Goal: Information Seeking & Learning: Learn about a topic

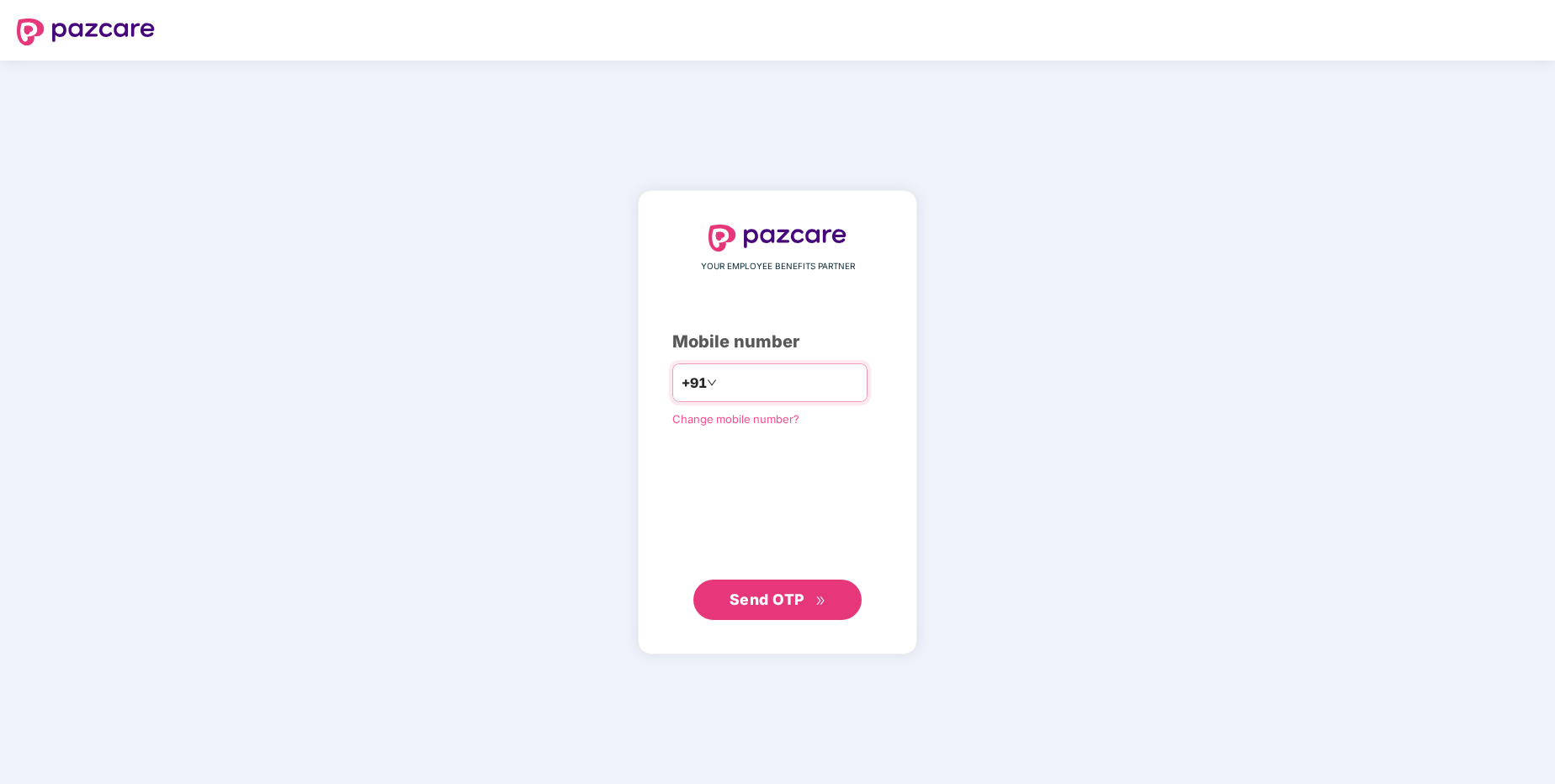
click at [751, 375] on input "number" at bounding box center [789, 382] width 138 height 26
type input "**********"
click at [826, 596] on button "Send OTP" at bounding box center [777, 599] width 168 height 40
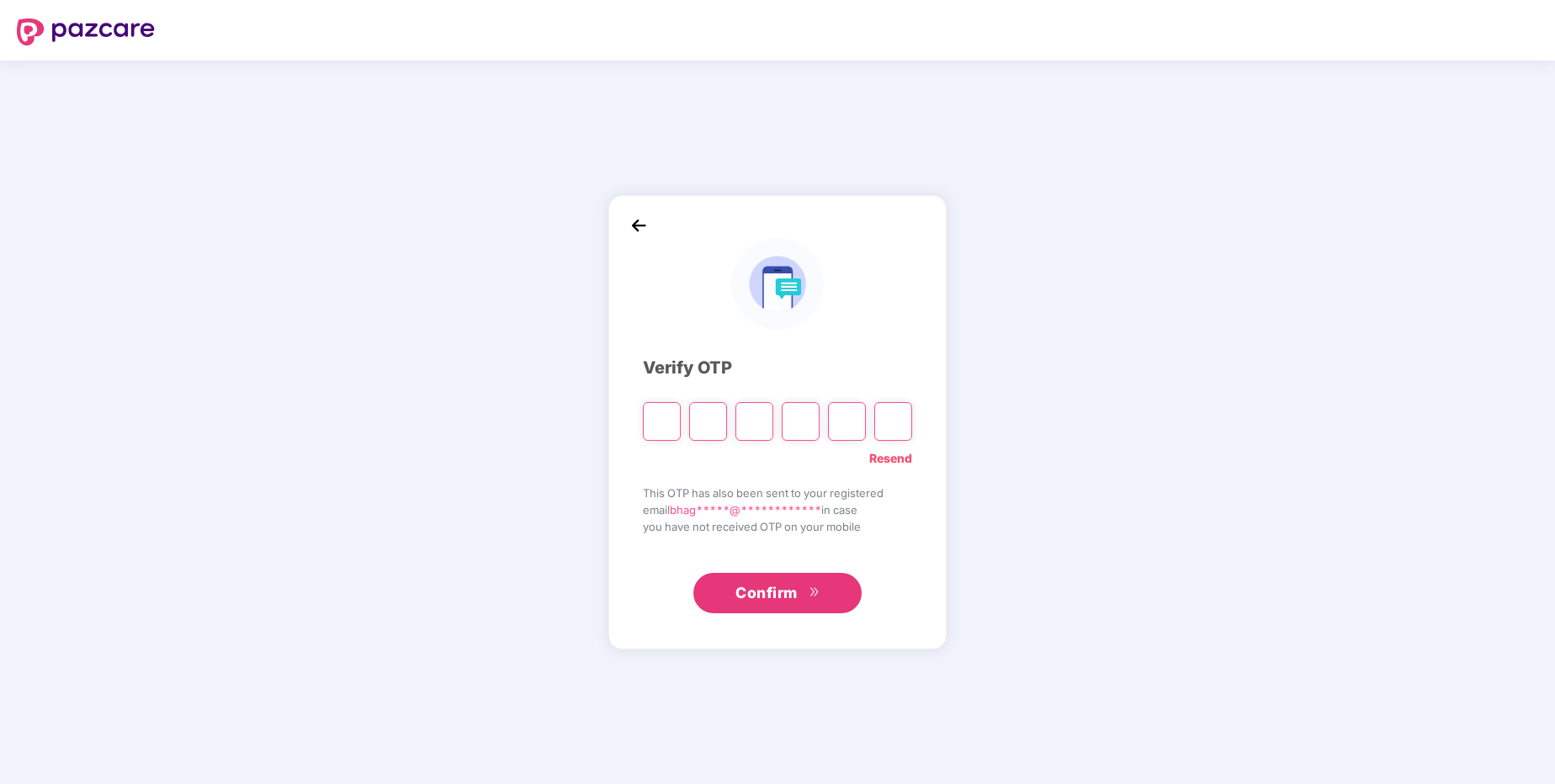
type input "*"
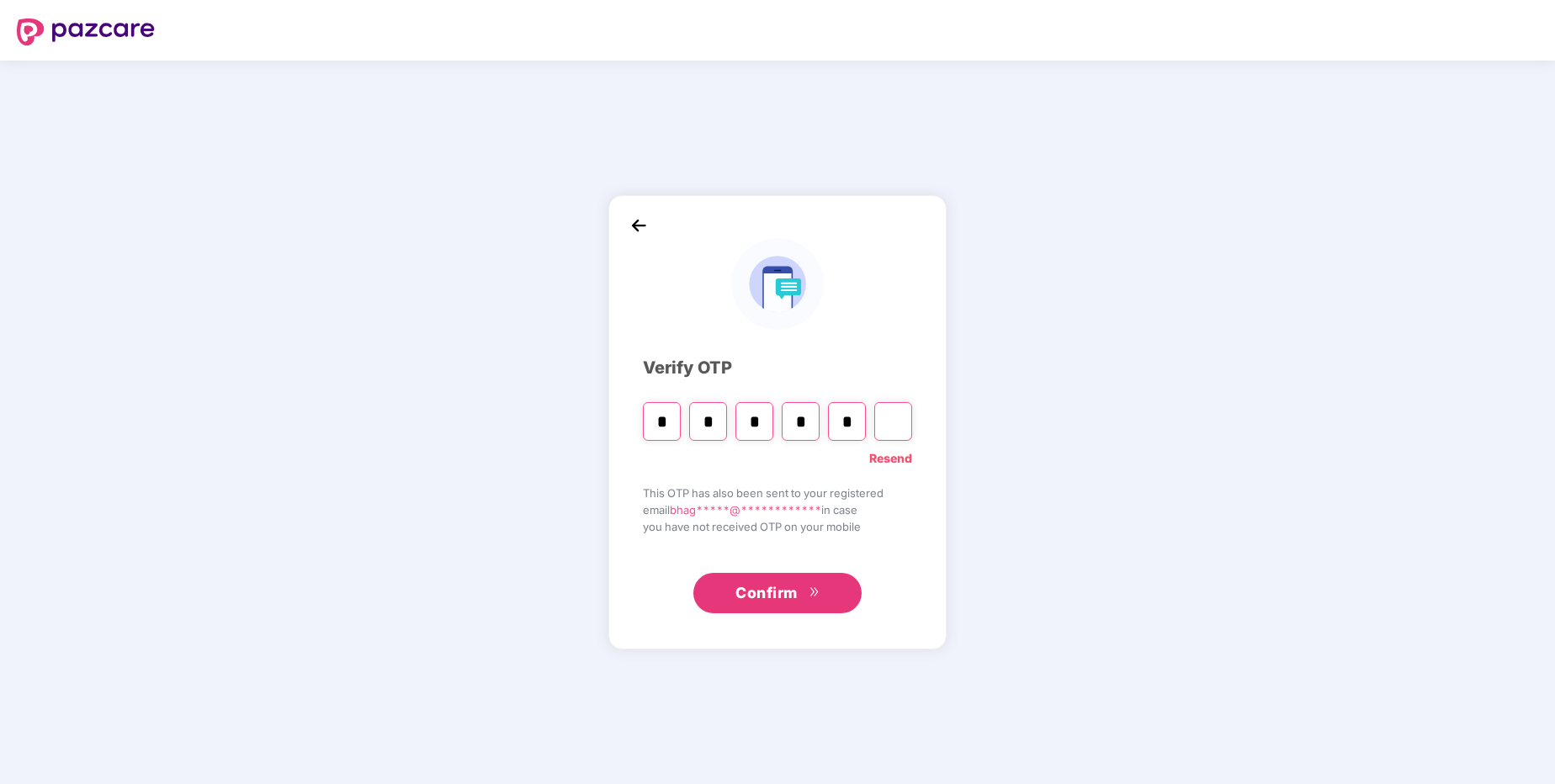
type input "*"
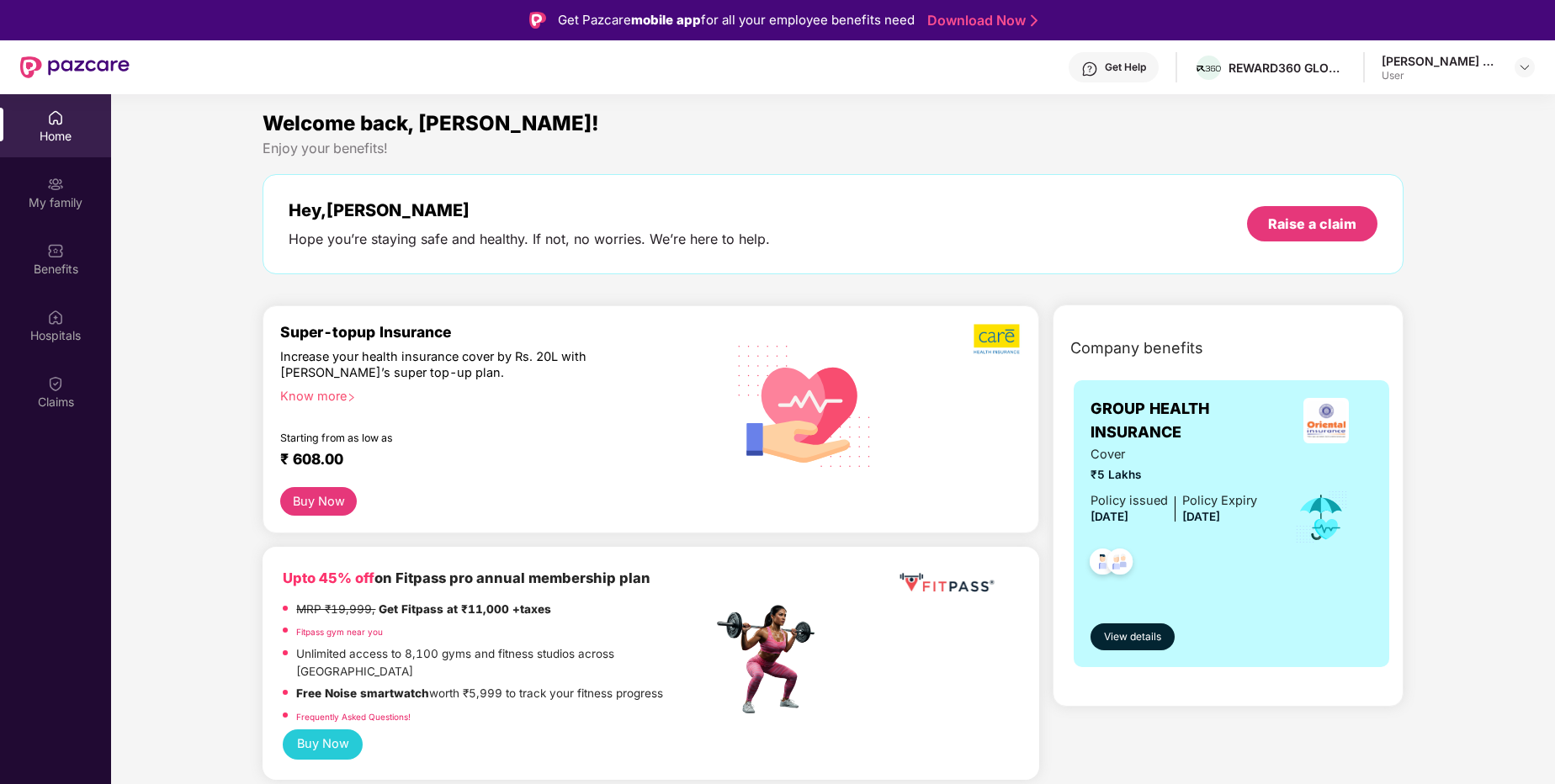
click at [339, 398] on div "Know more" at bounding box center [490, 393] width 421 height 12
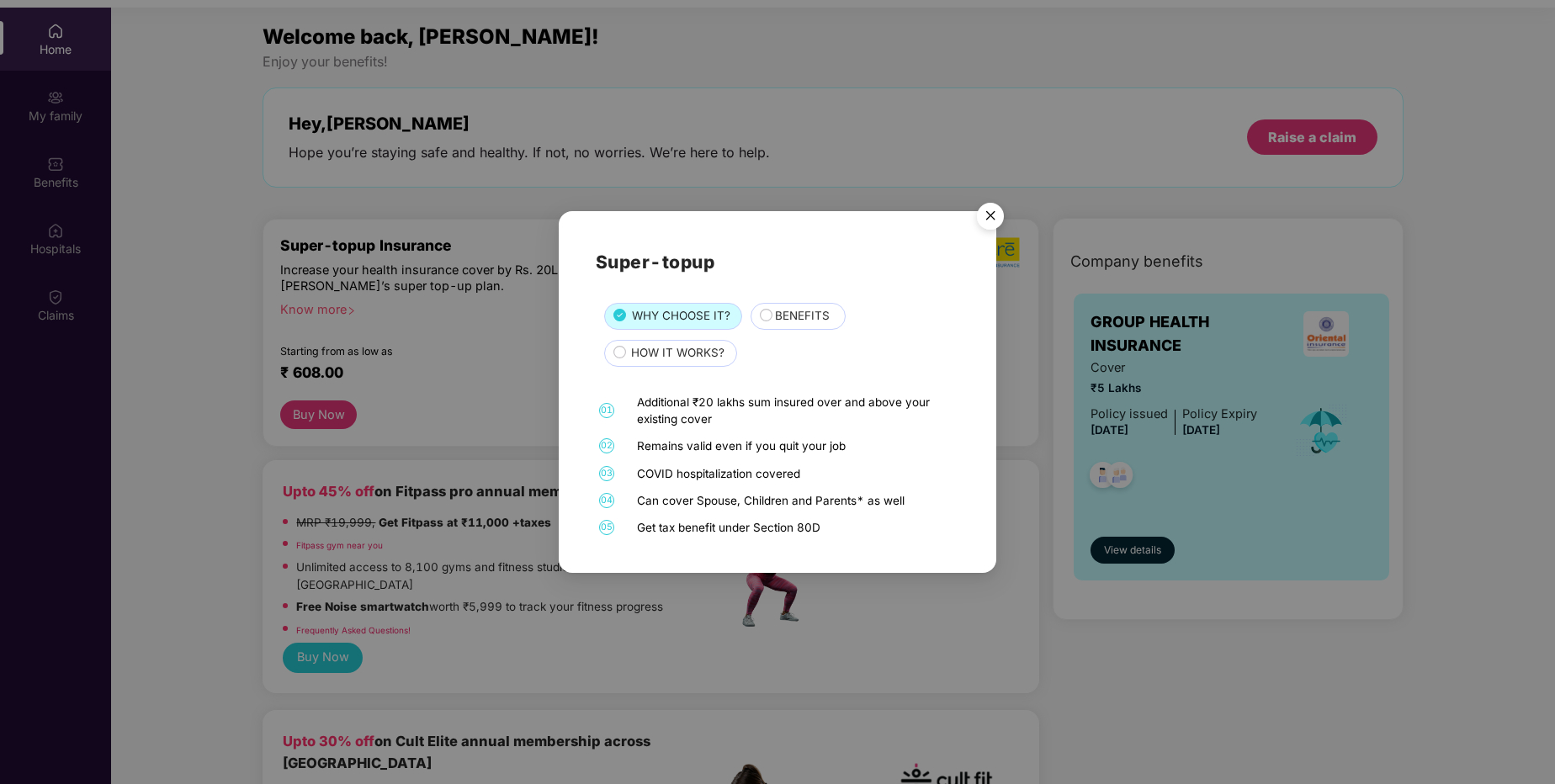
scroll to position [94, 0]
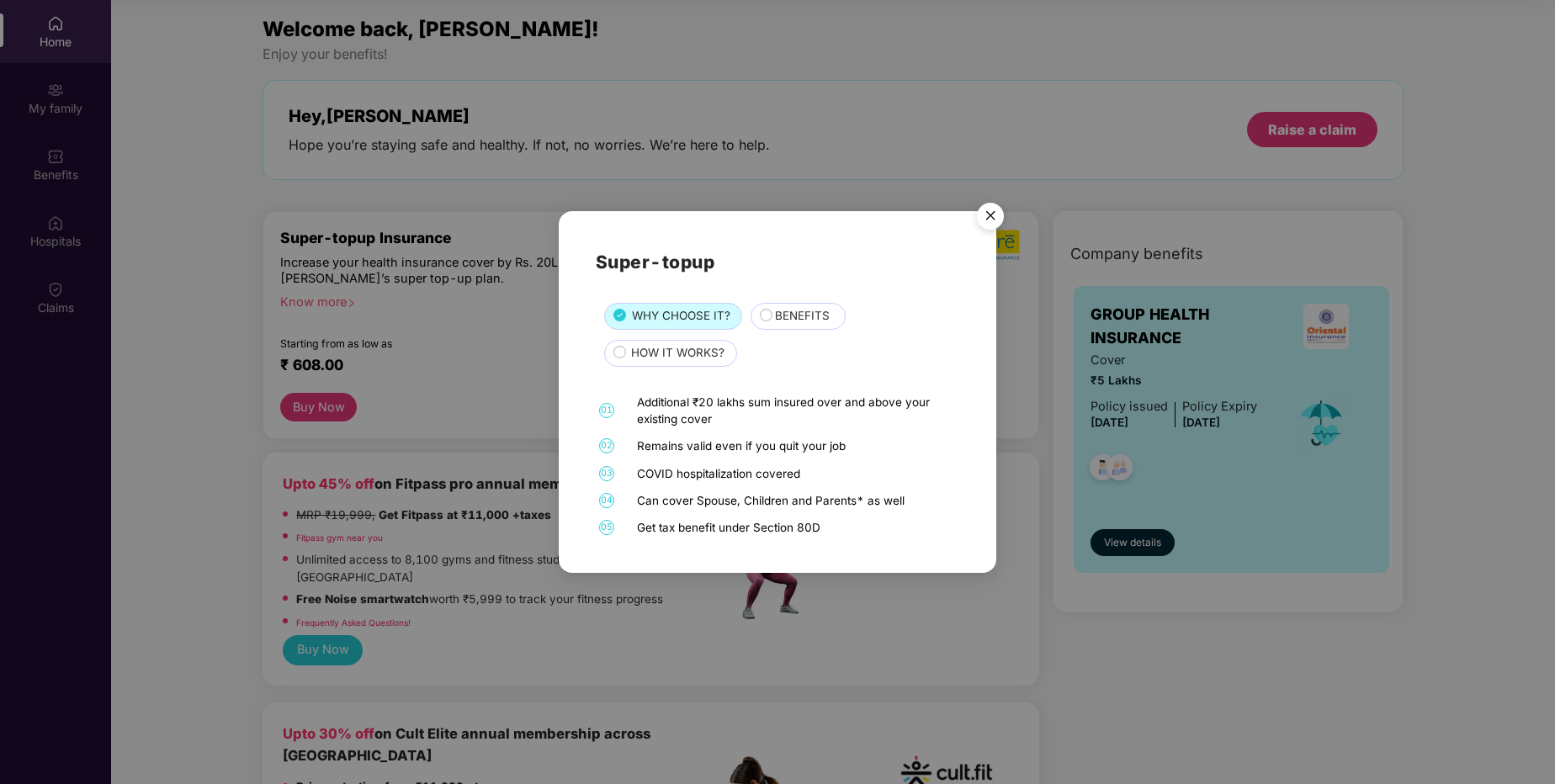
click at [986, 215] on img "Close" at bounding box center [990, 219] width 48 height 48
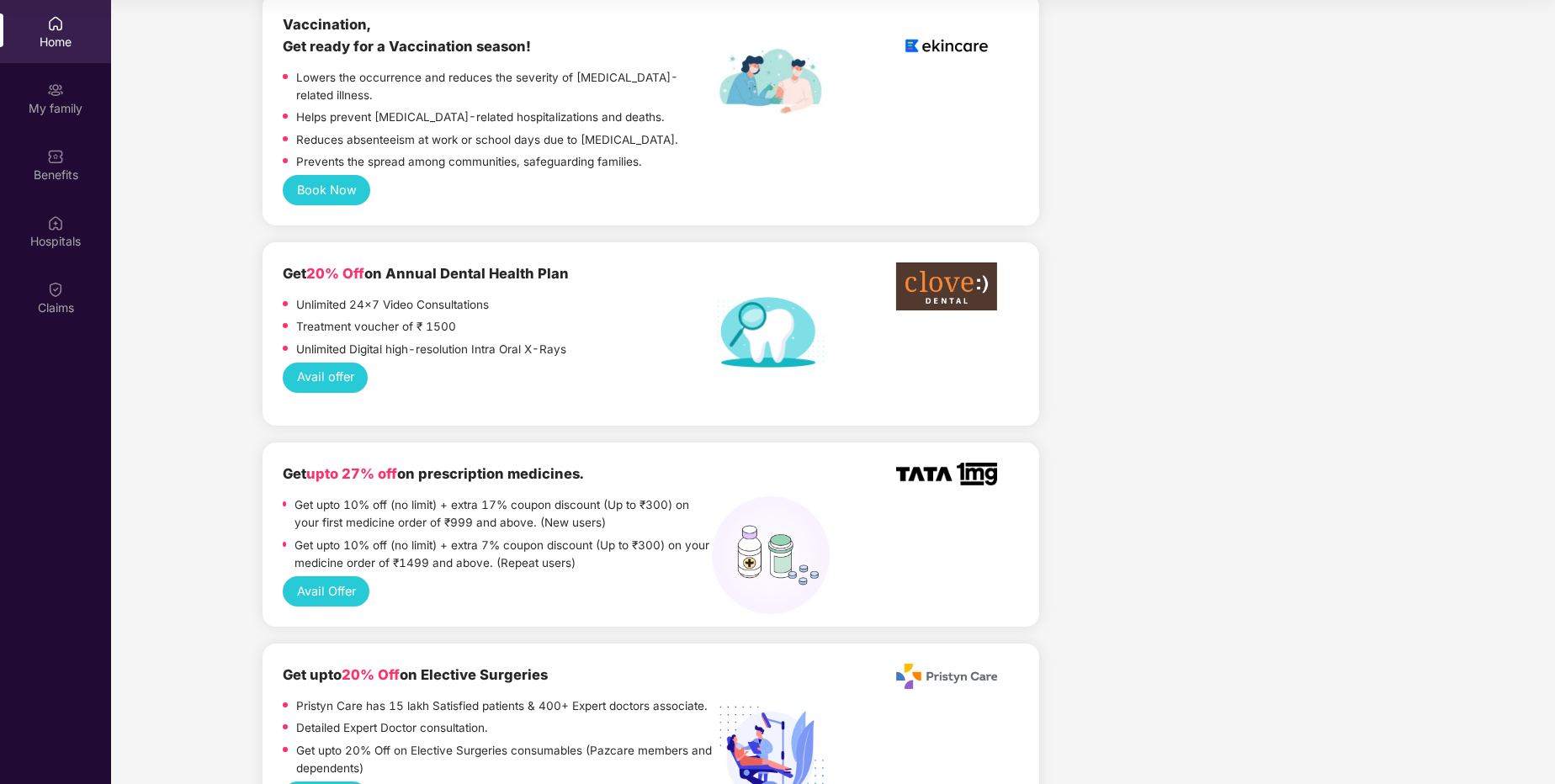
scroll to position [1166, 0]
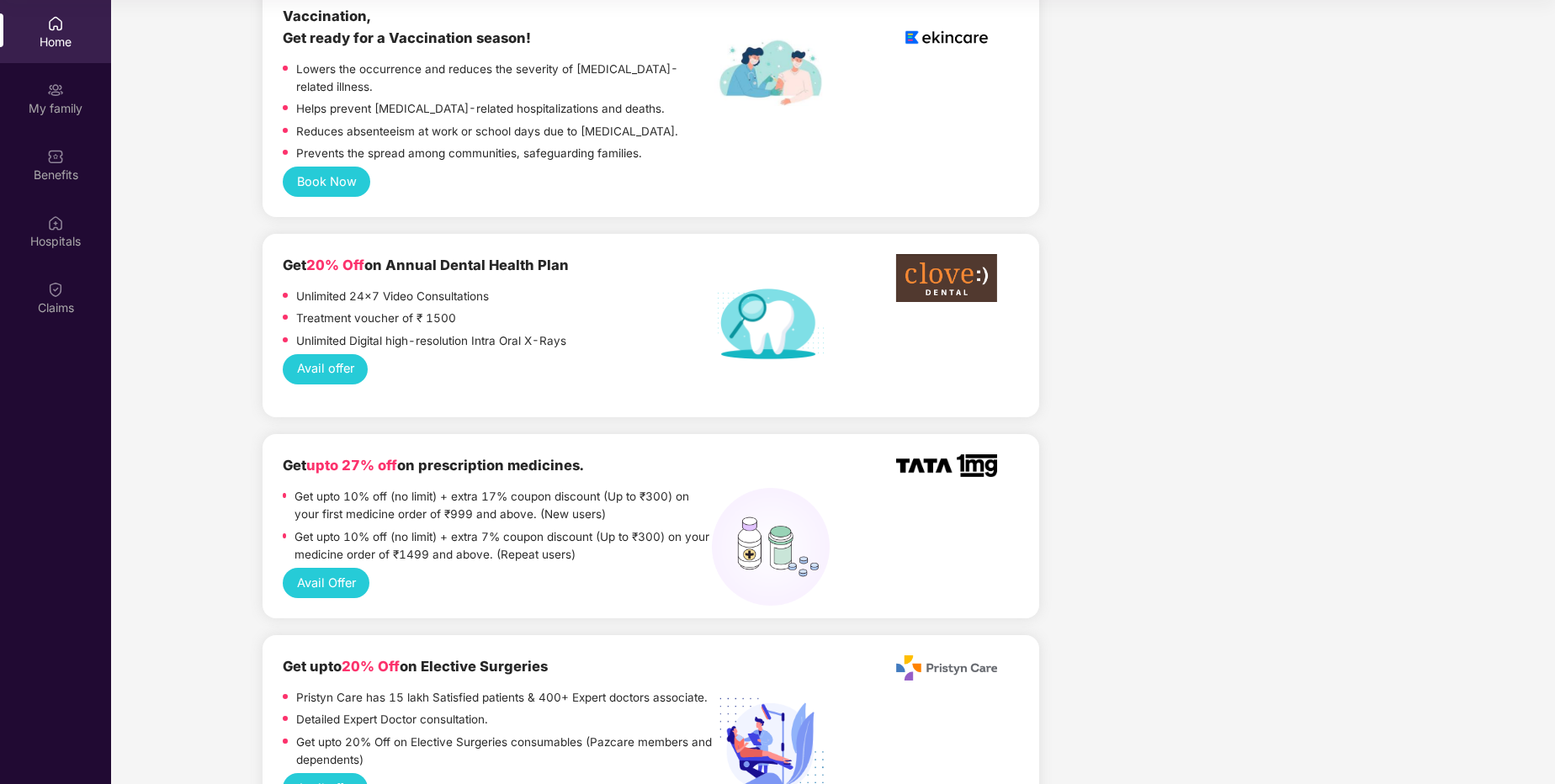
click at [354, 567] on button "Avail Offer" at bounding box center [325, 582] width 87 height 30
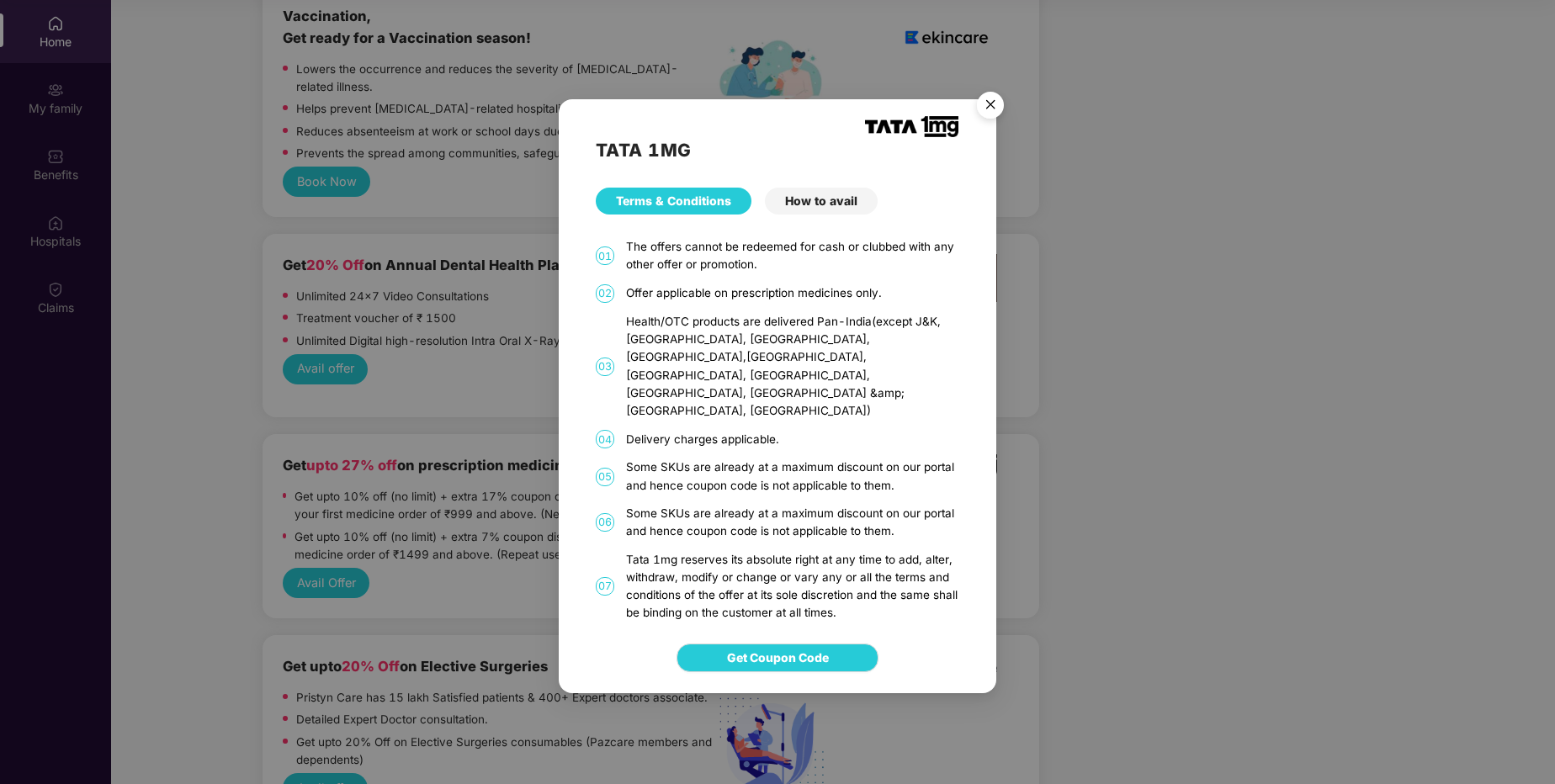
click at [845, 215] on div "How to avail" at bounding box center [821, 200] width 112 height 26
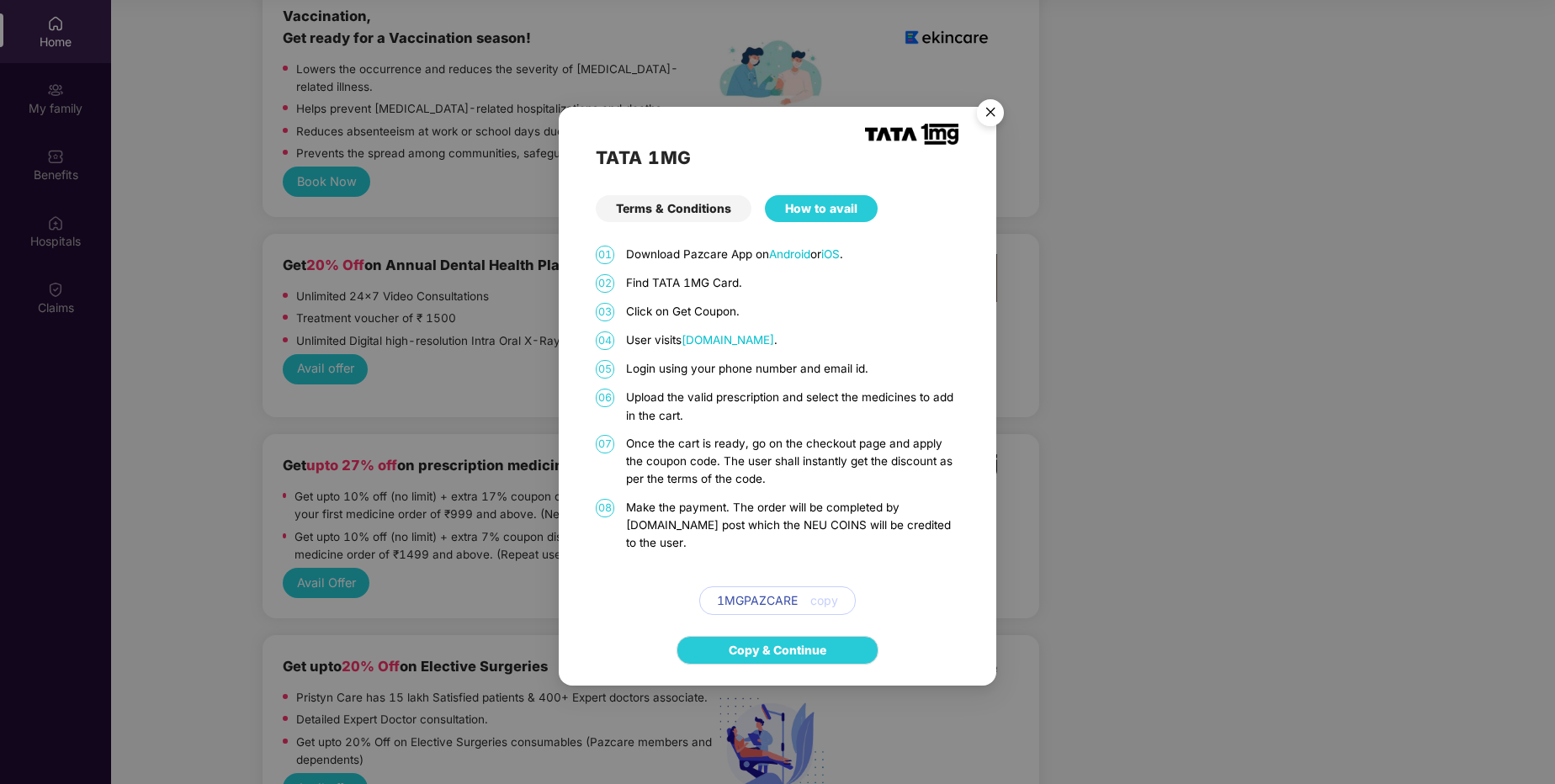
click at [990, 122] on img "Close" at bounding box center [990, 115] width 48 height 48
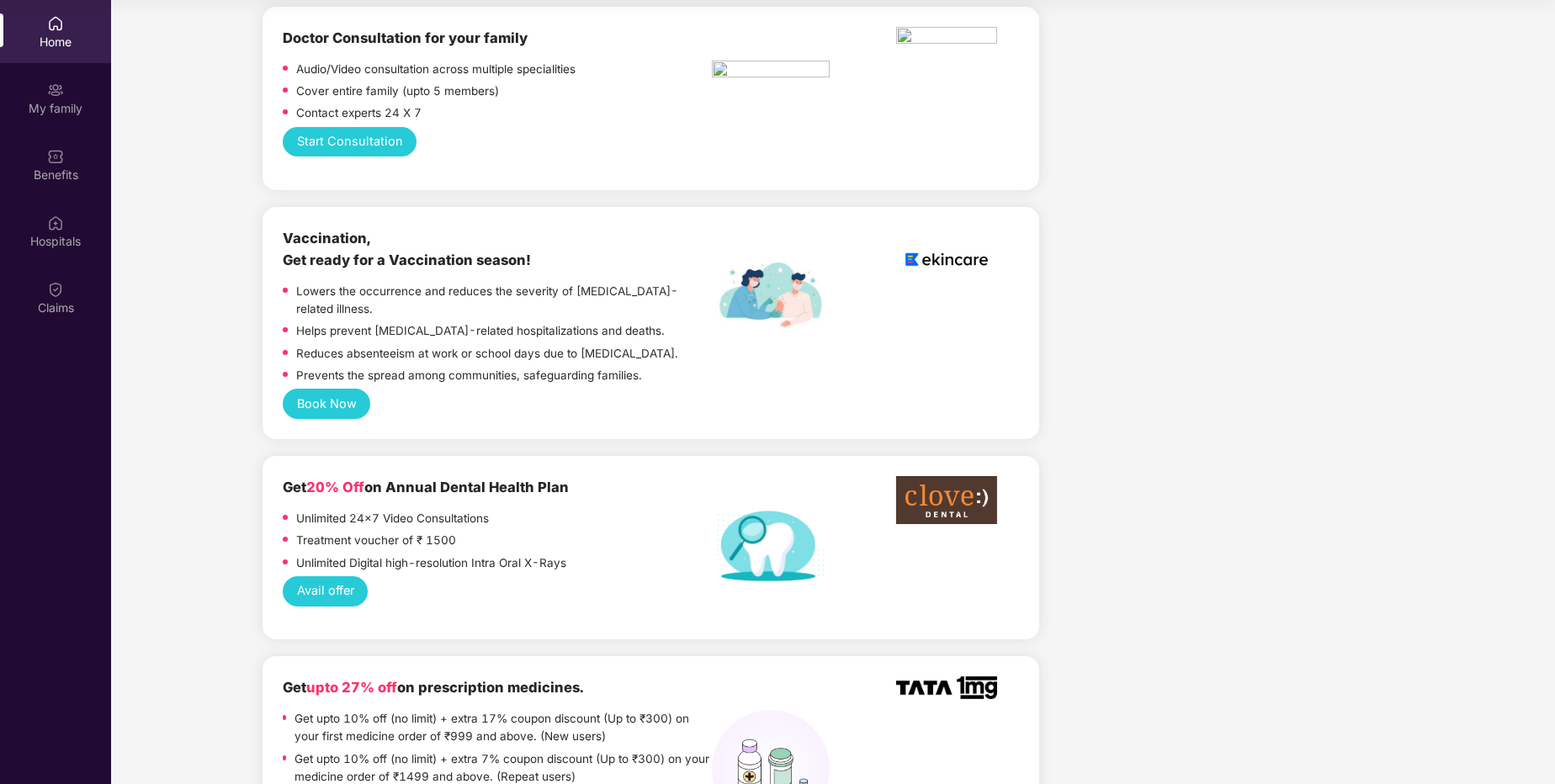
scroll to position [0, 0]
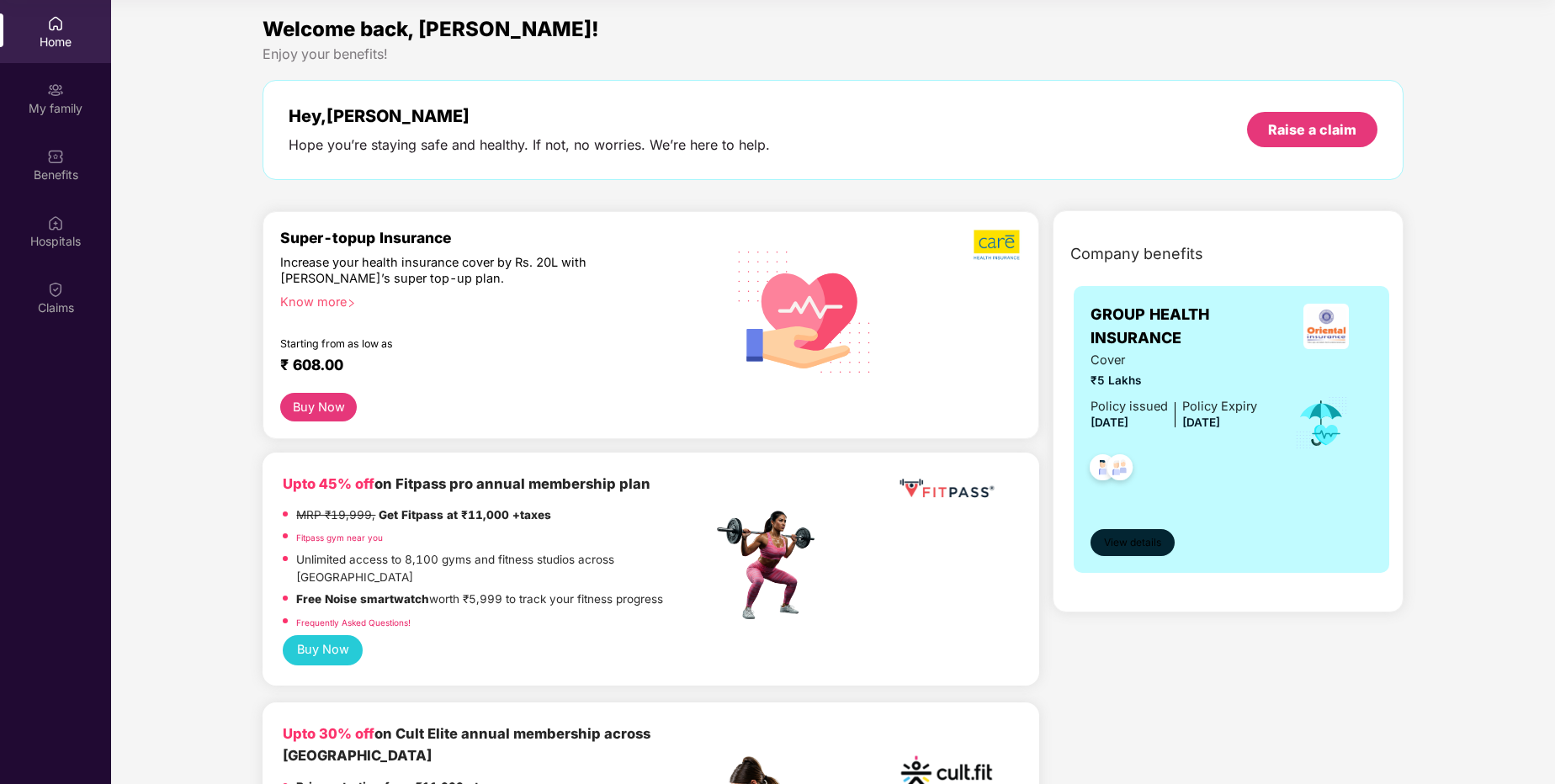
click at [1160, 545] on button "View details" at bounding box center [1133, 542] width 85 height 26
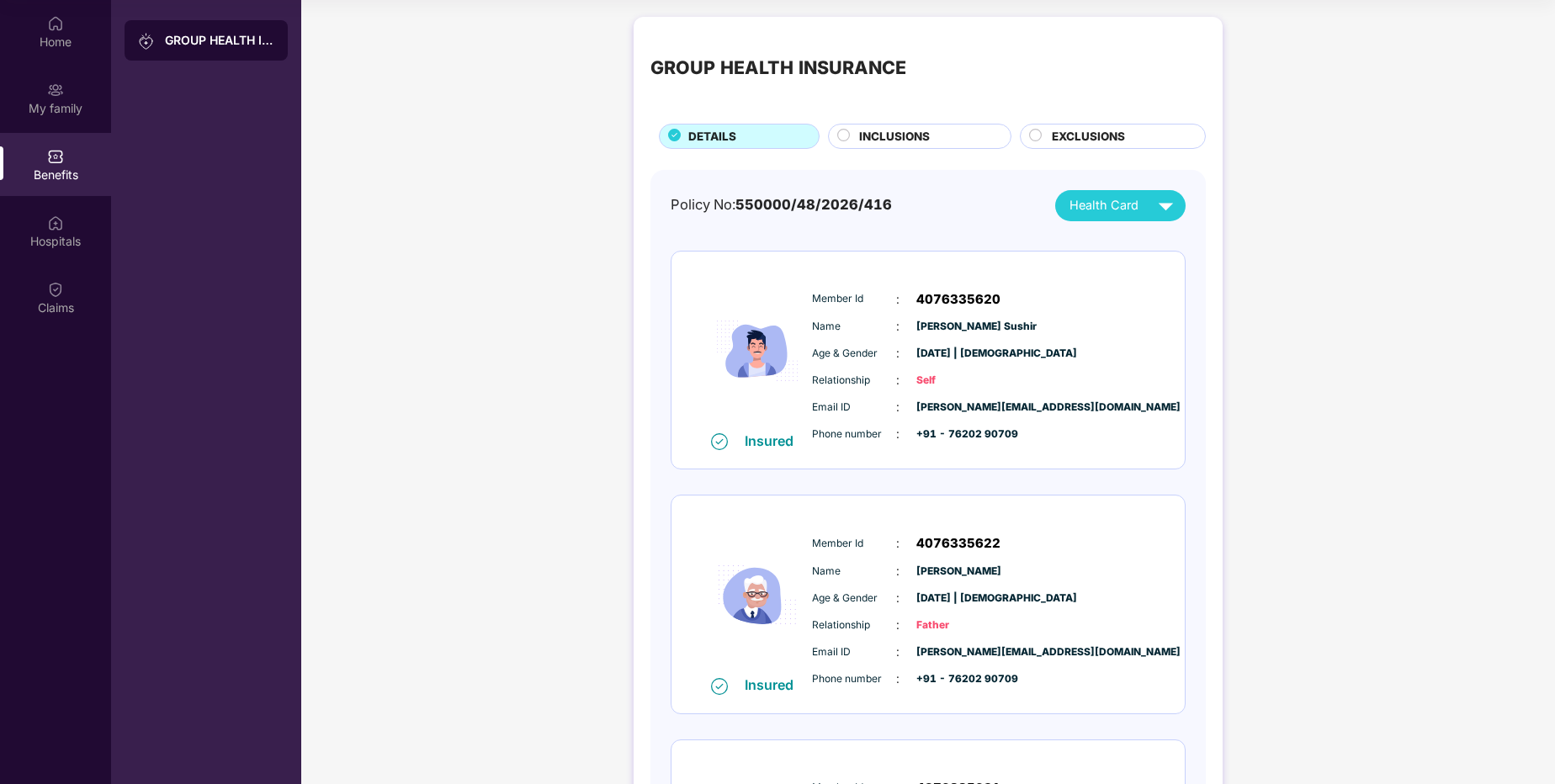
scroll to position [5, 0]
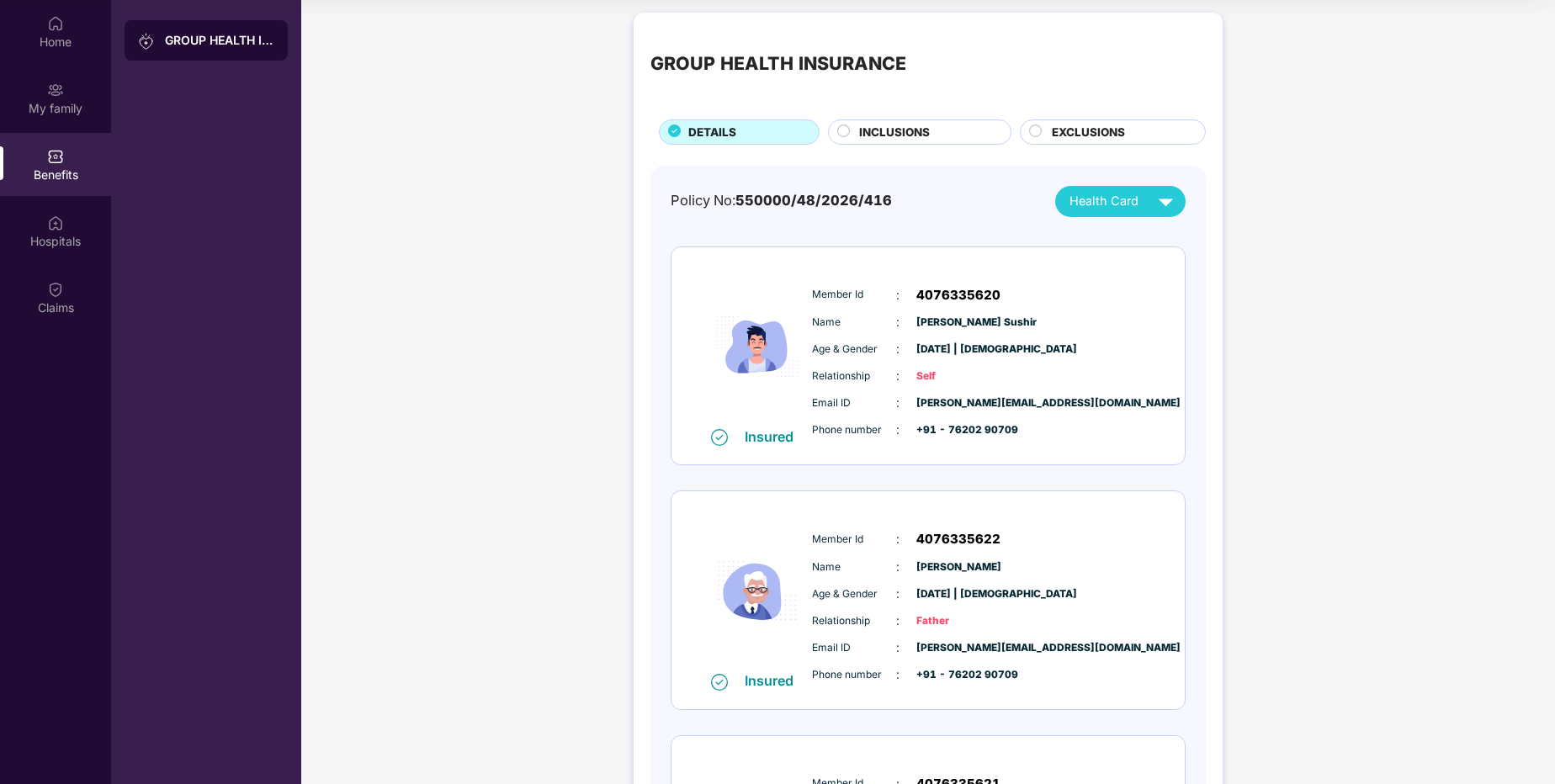
click at [915, 128] on span "INCLUSIONS" at bounding box center [894, 132] width 70 height 17
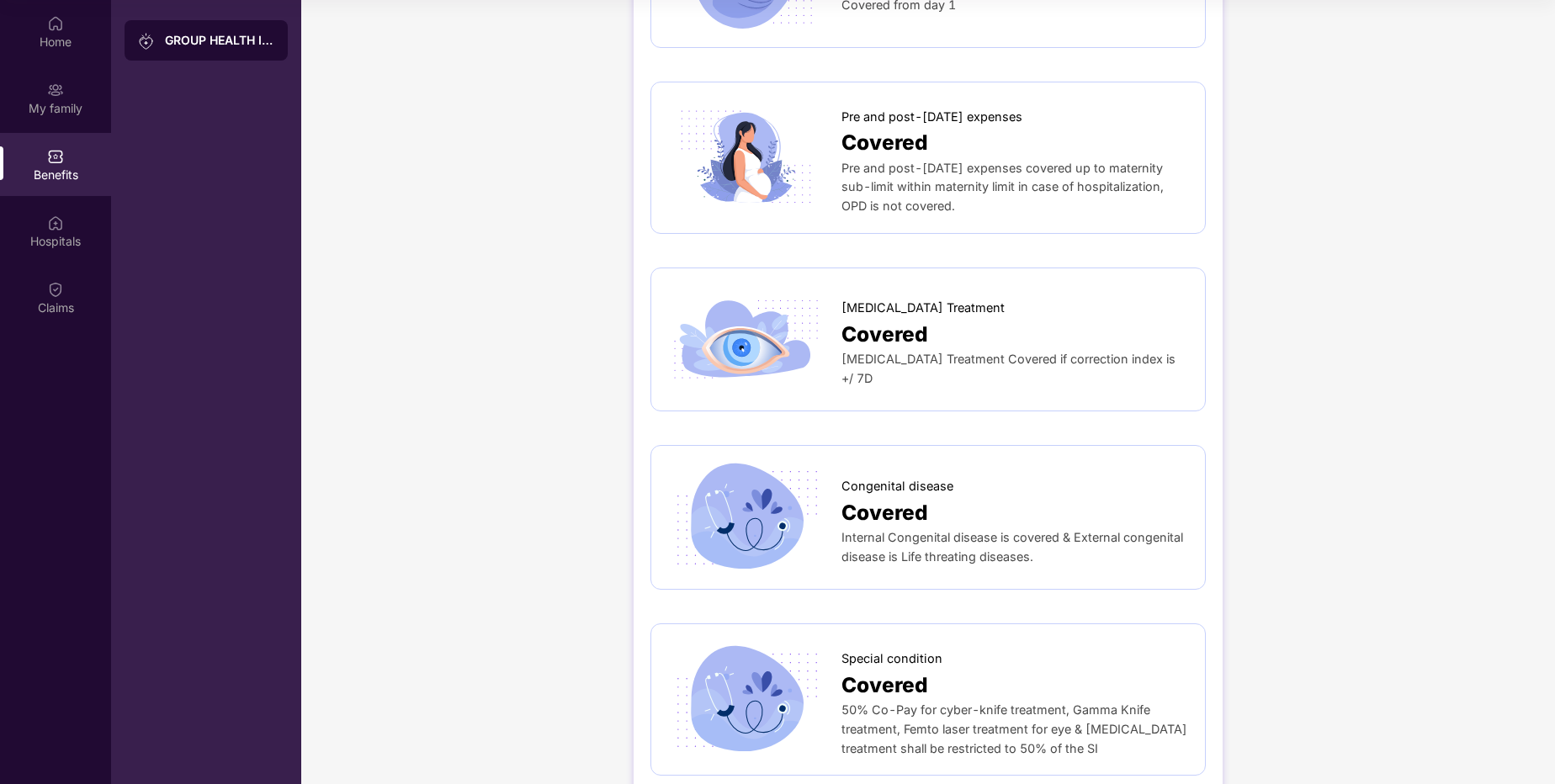
scroll to position [2264, 0]
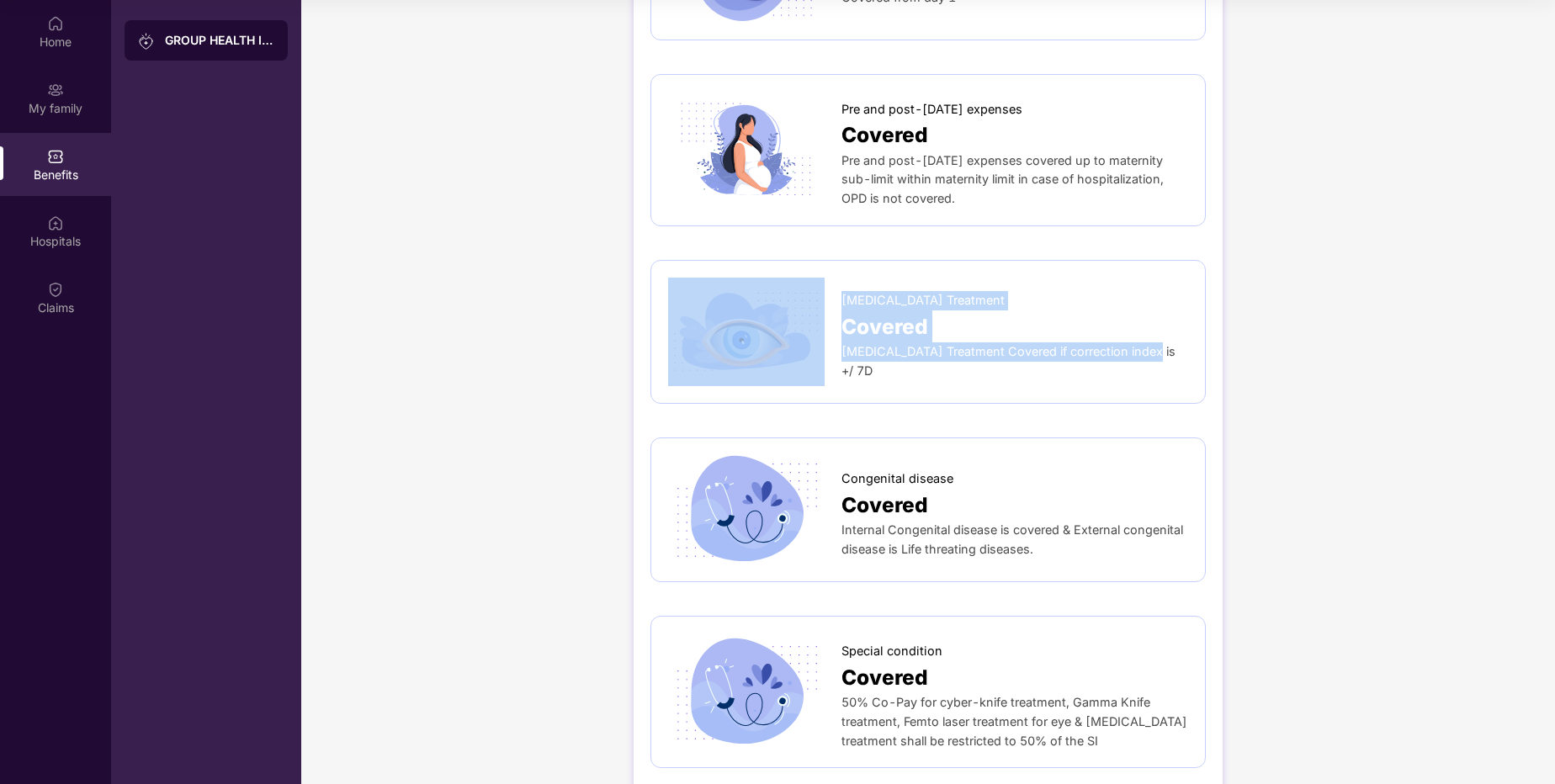
drag, startPoint x: 1151, startPoint y: 364, endPoint x: 837, endPoint y: 359, distance: 314.0
click at [837, 359] on div "[MEDICAL_DATA] Treatment Covered [MEDICAL_DATA] Treatment Covered if correction…" at bounding box center [928, 333] width 520 height 110
copy div "[MEDICAL_DATA] Treatment Covered [MEDICAL_DATA] Treatment Covered if correction…"
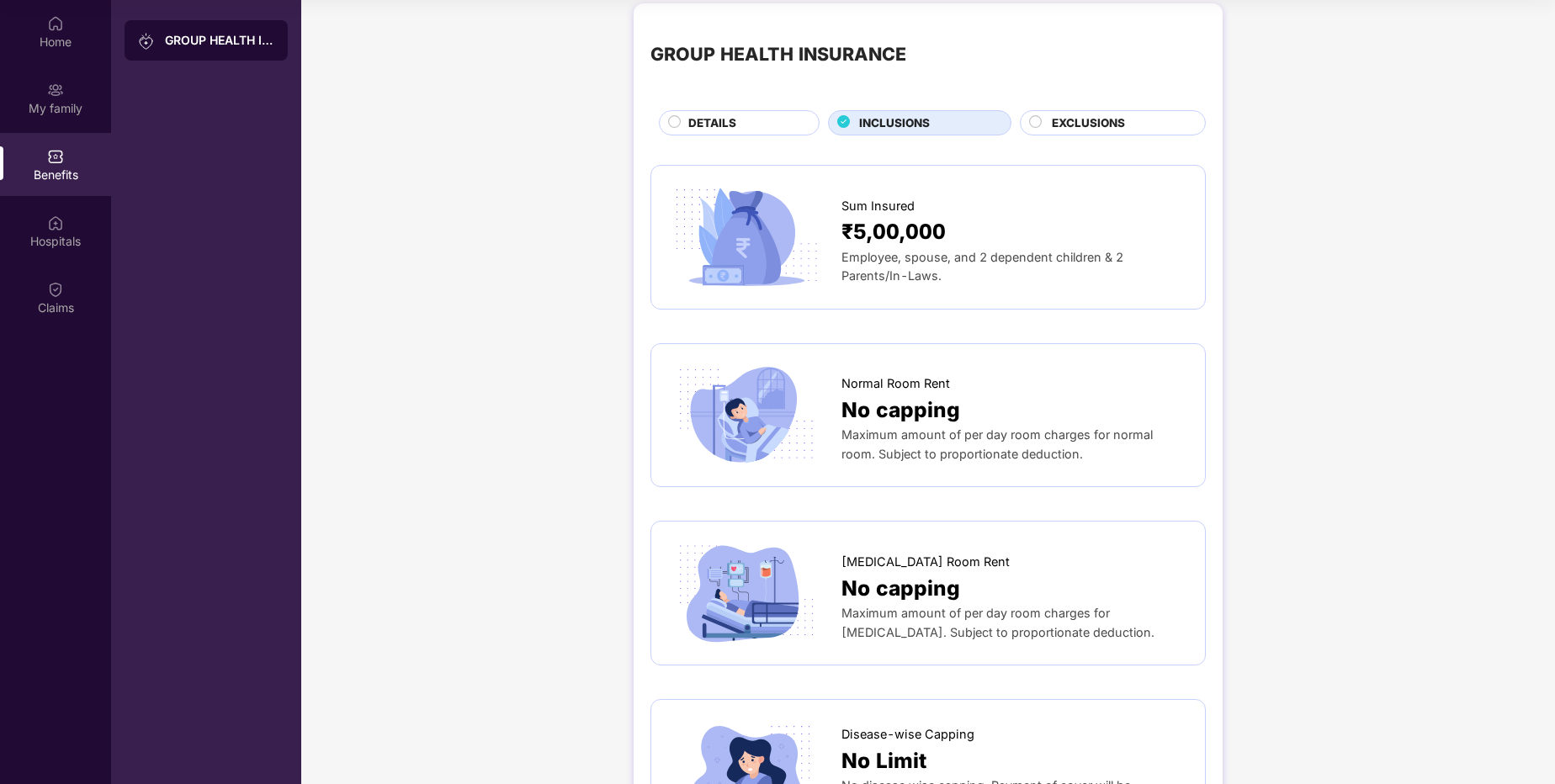
scroll to position [0, 0]
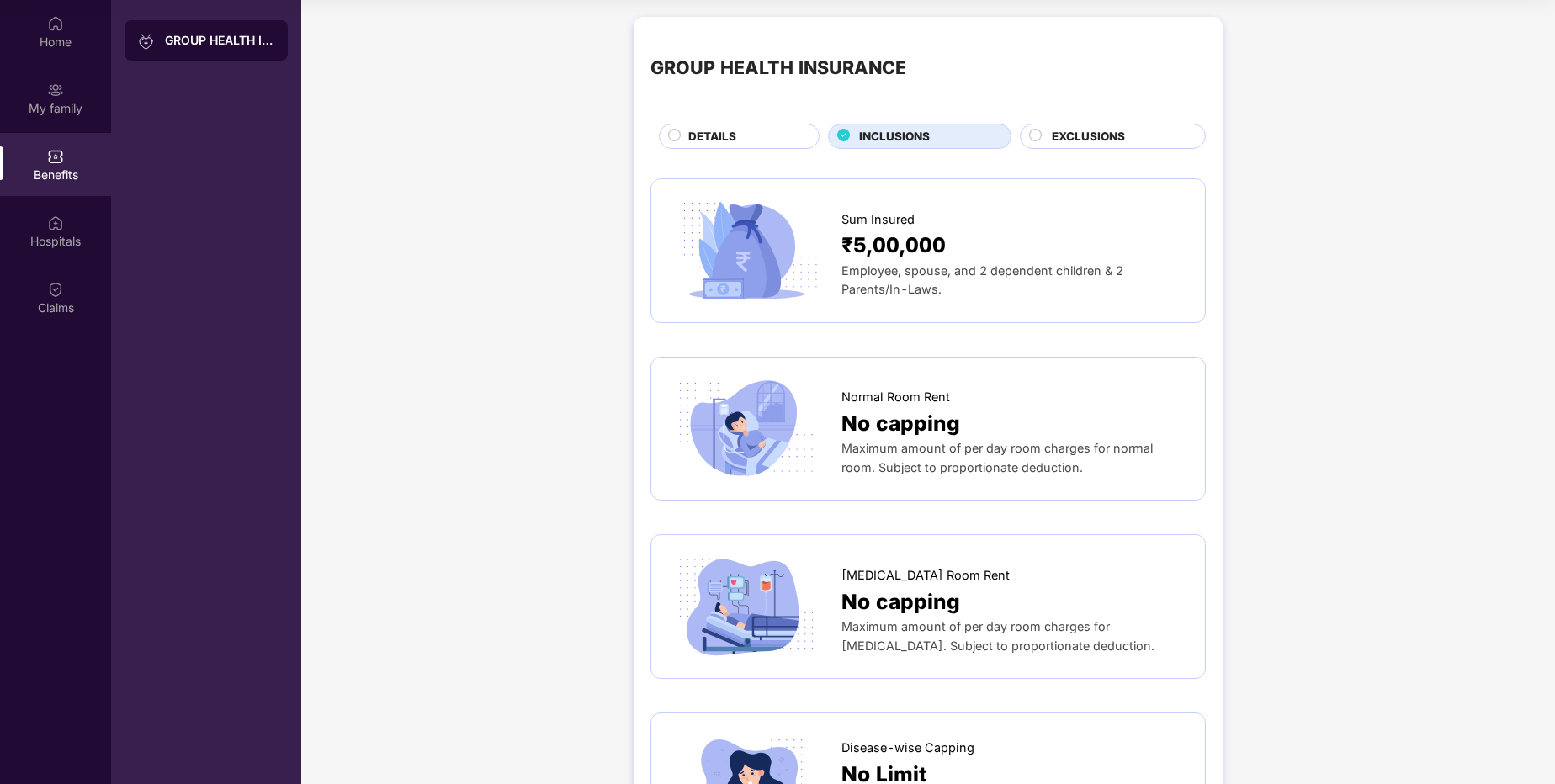
click at [1145, 124] on div "EXCLUSIONS" at bounding box center [1112, 136] width 186 height 26
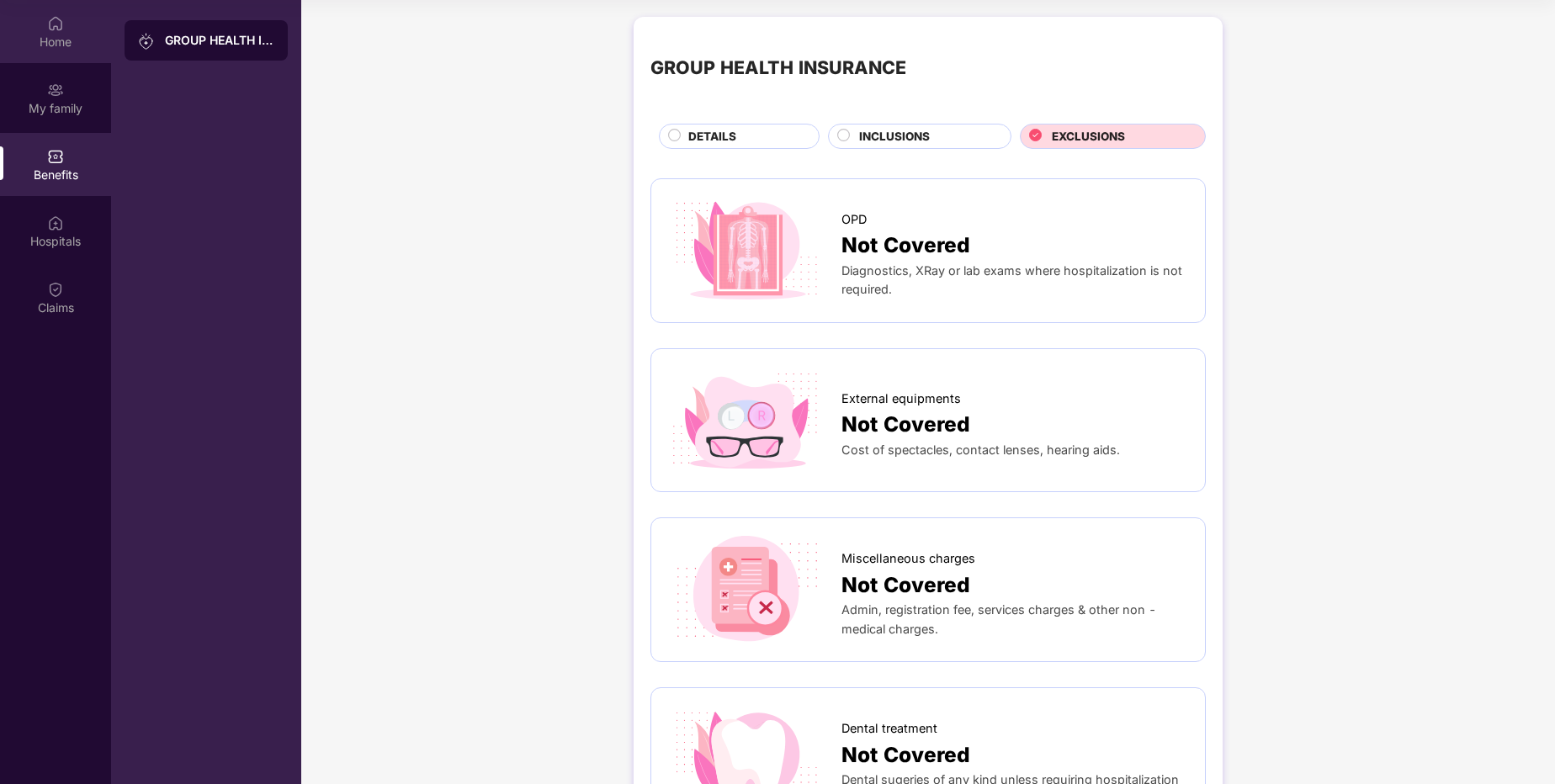
click at [49, 44] on div "Home" at bounding box center [55, 42] width 111 height 16
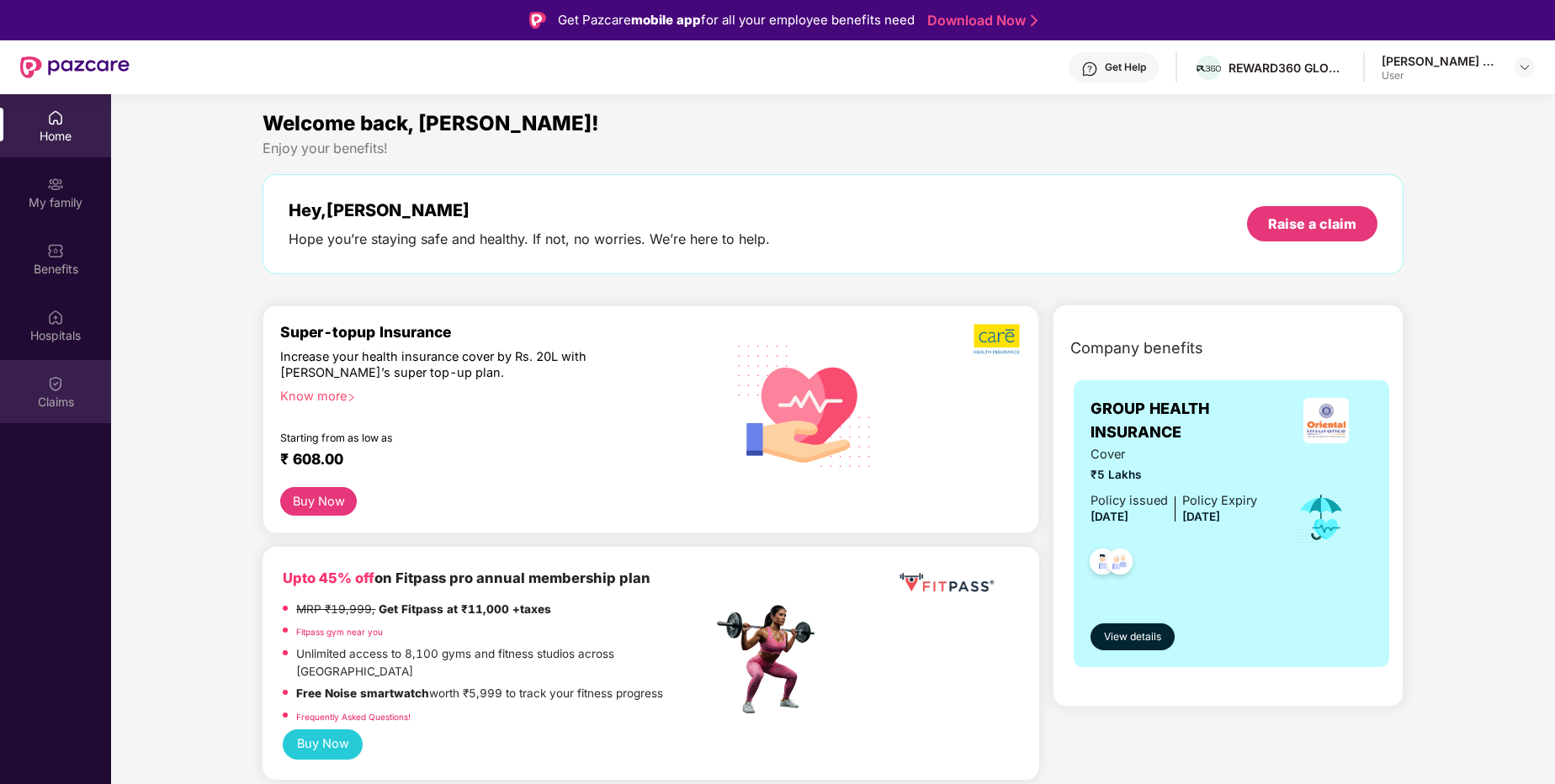
click at [66, 375] on div "Claims" at bounding box center [55, 391] width 111 height 63
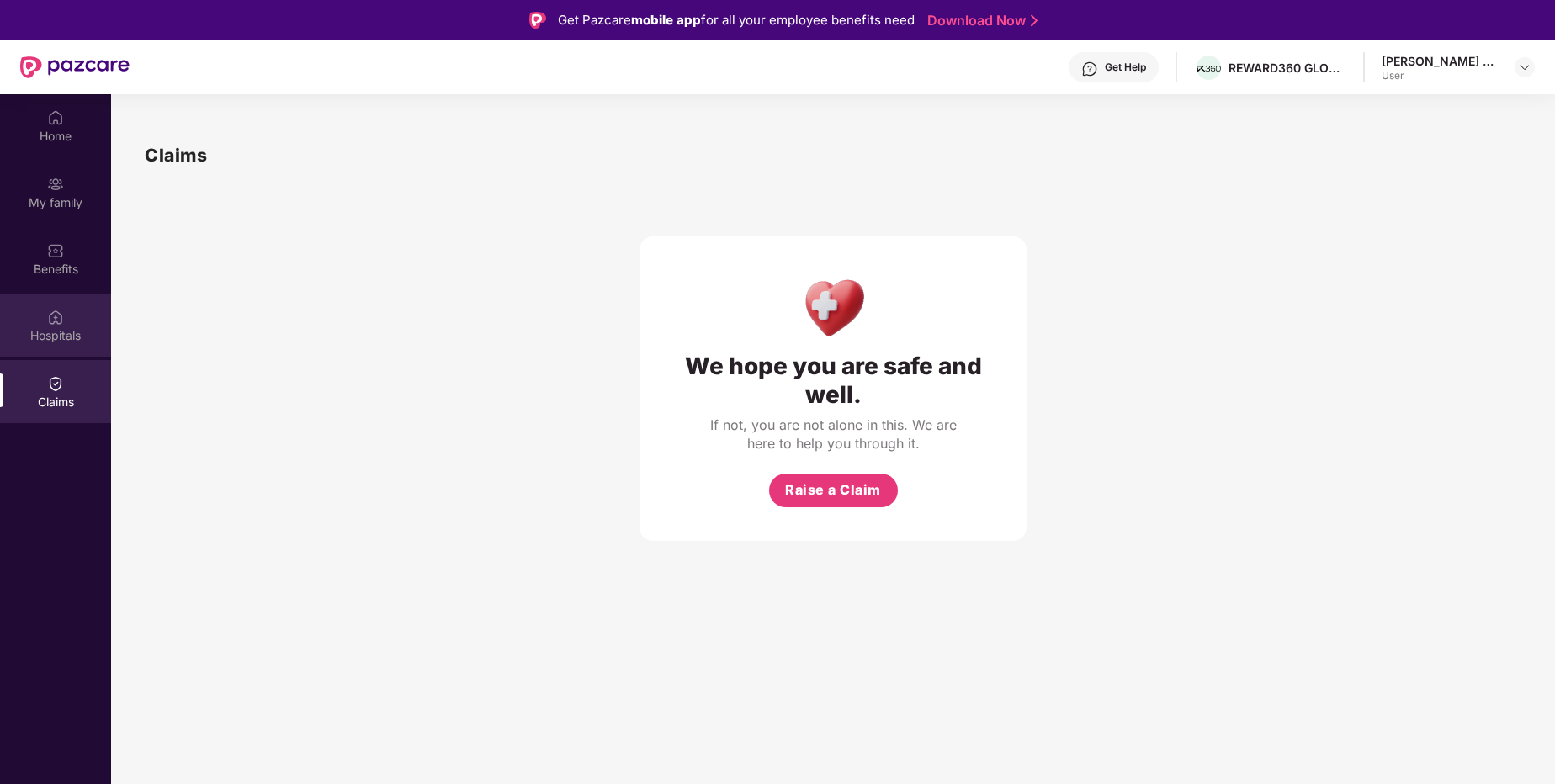
click at [49, 322] on img at bounding box center [56, 317] width 16 height 16
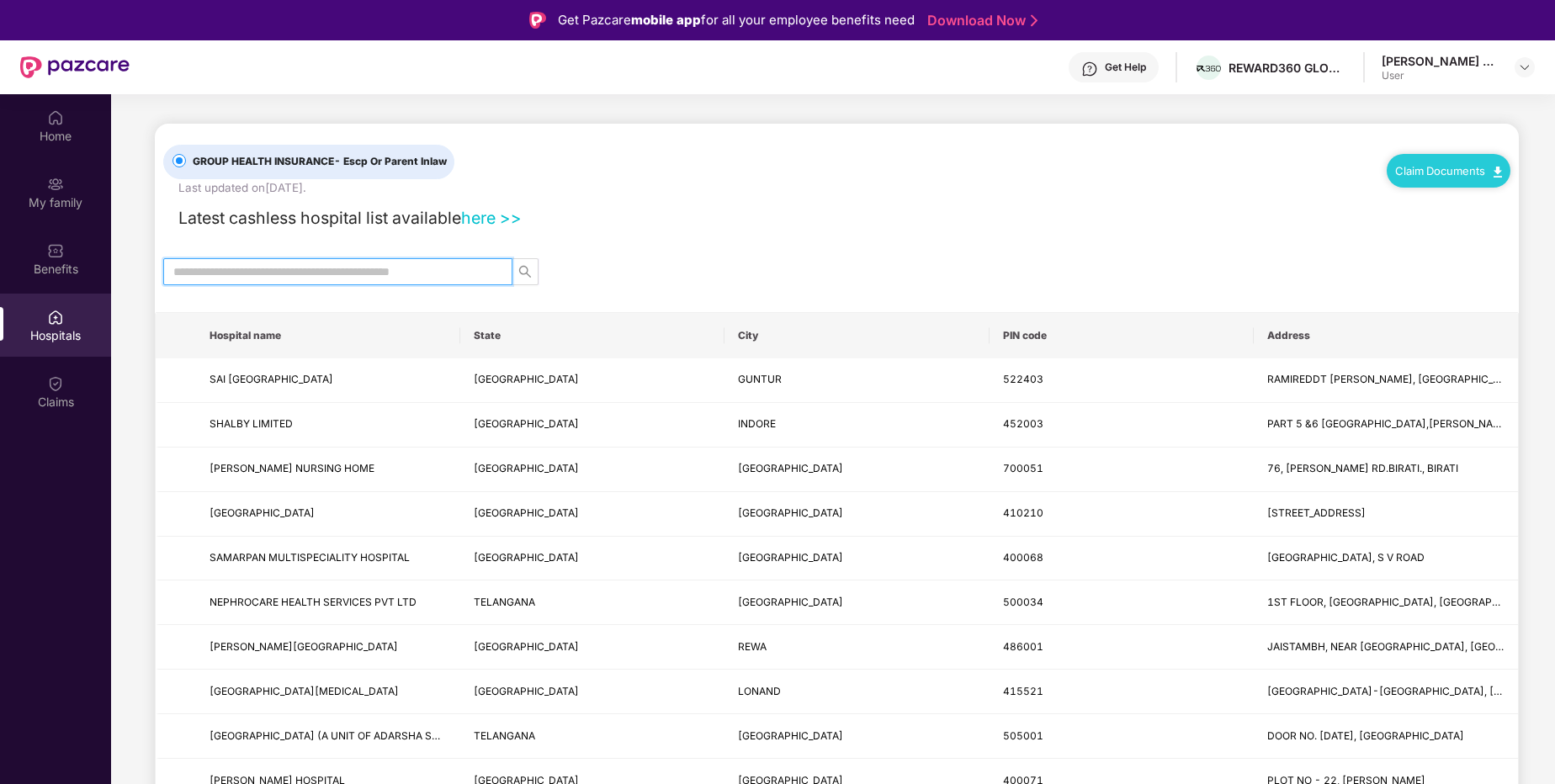
click at [345, 278] on input "text" at bounding box center [331, 271] width 315 height 18
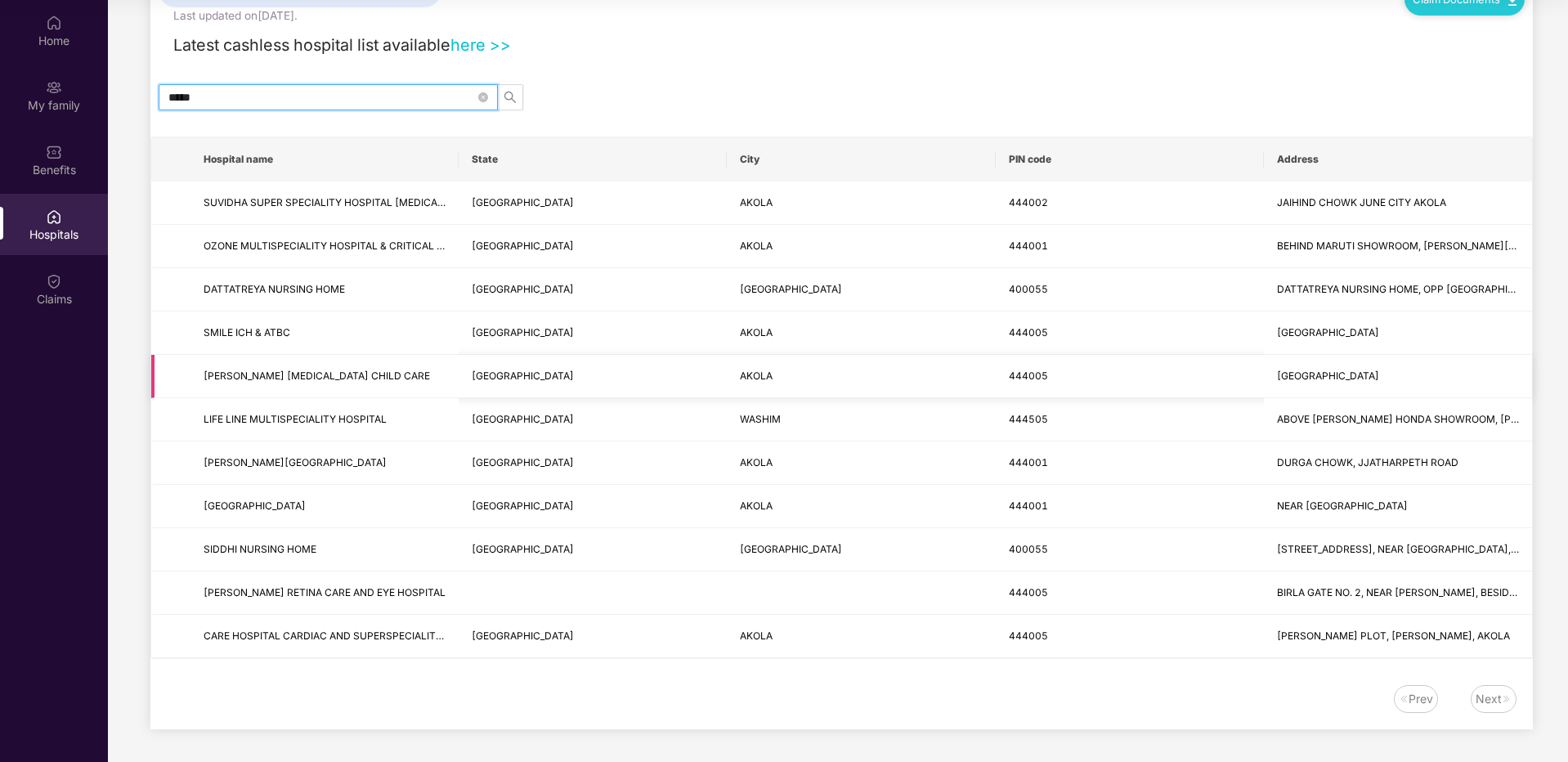
scroll to position [25, 0]
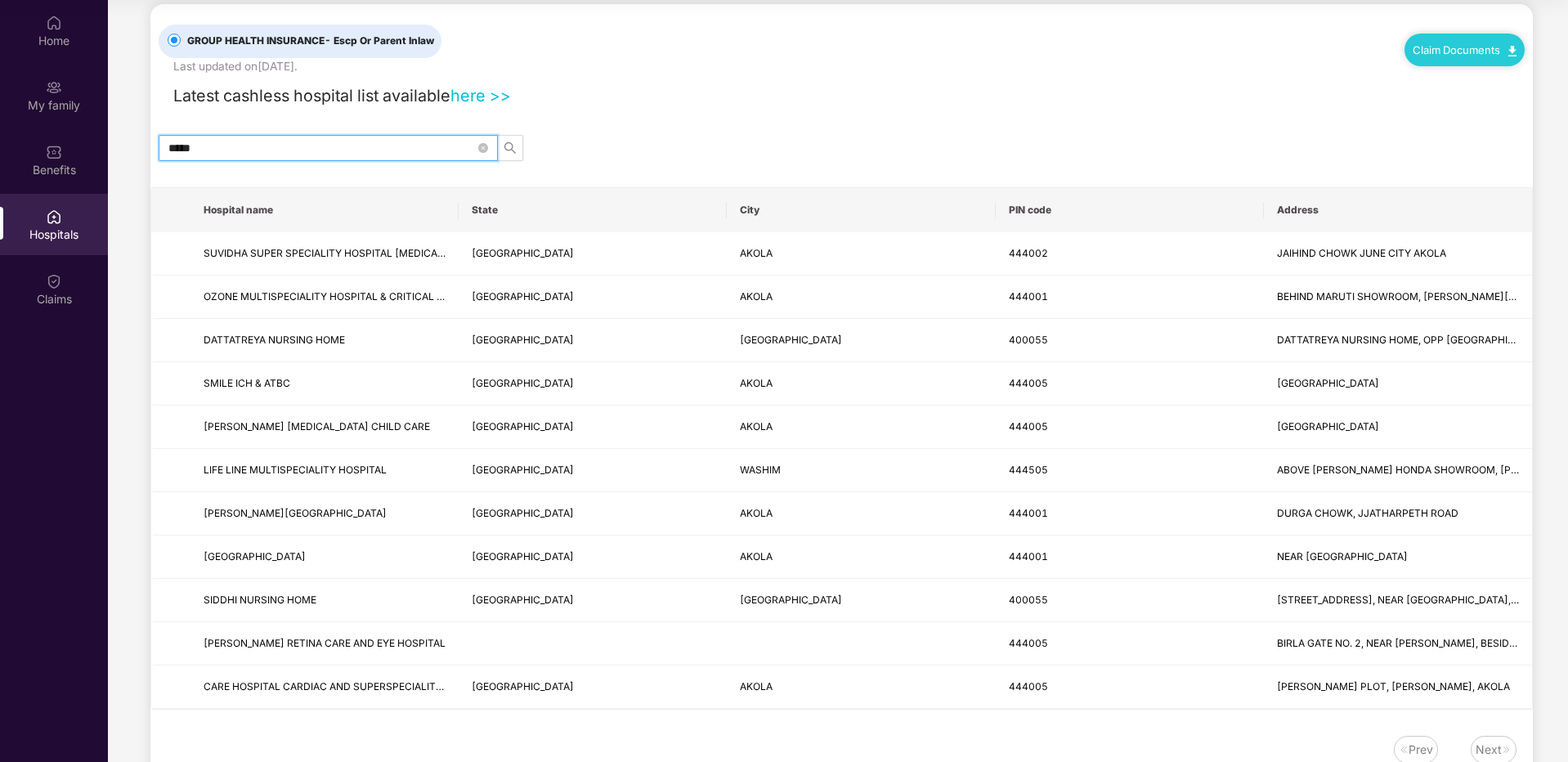
click at [402, 151] on input "*****" at bounding box center [322, 147] width 306 height 18
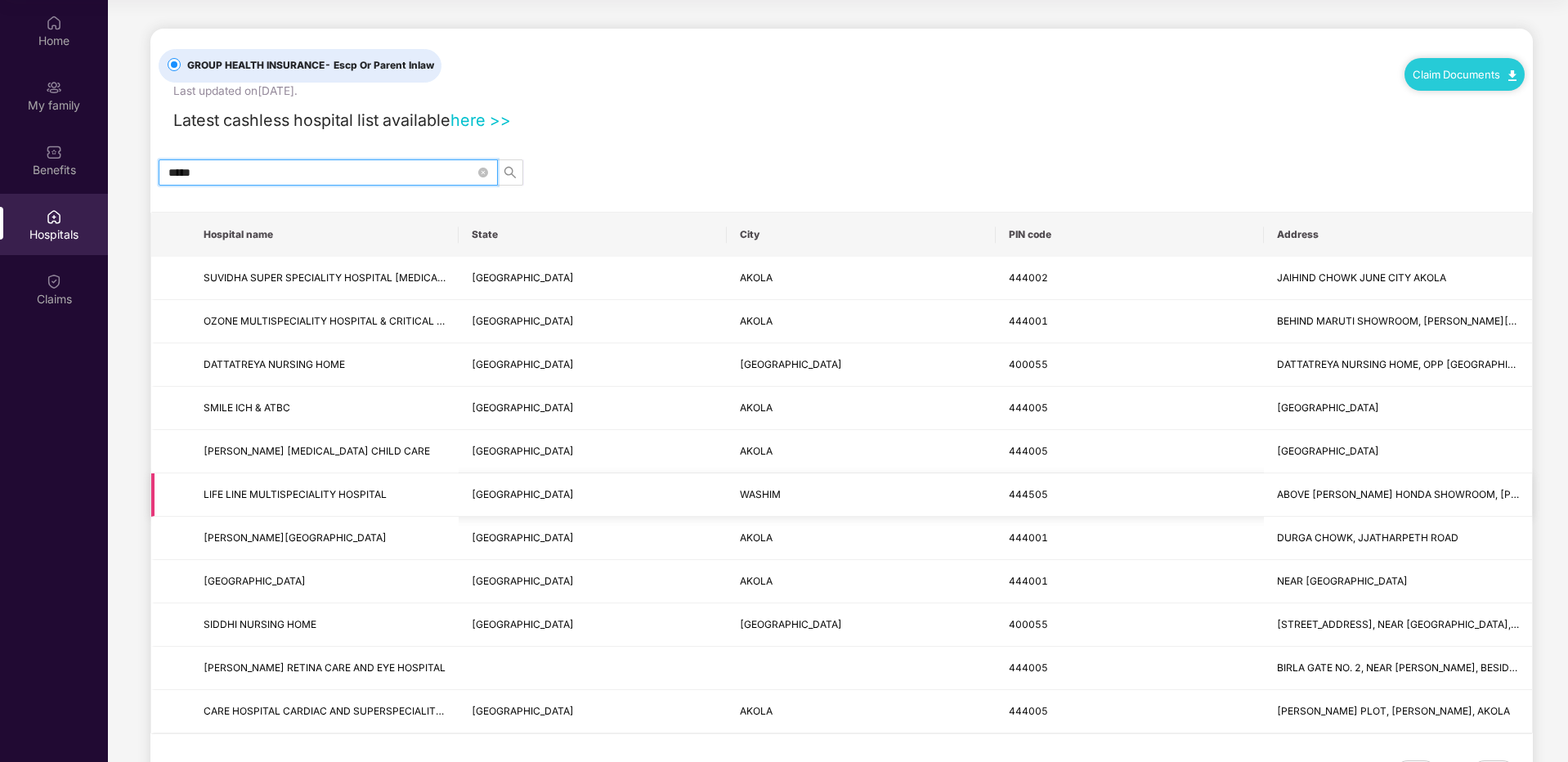
scroll to position [13, 0]
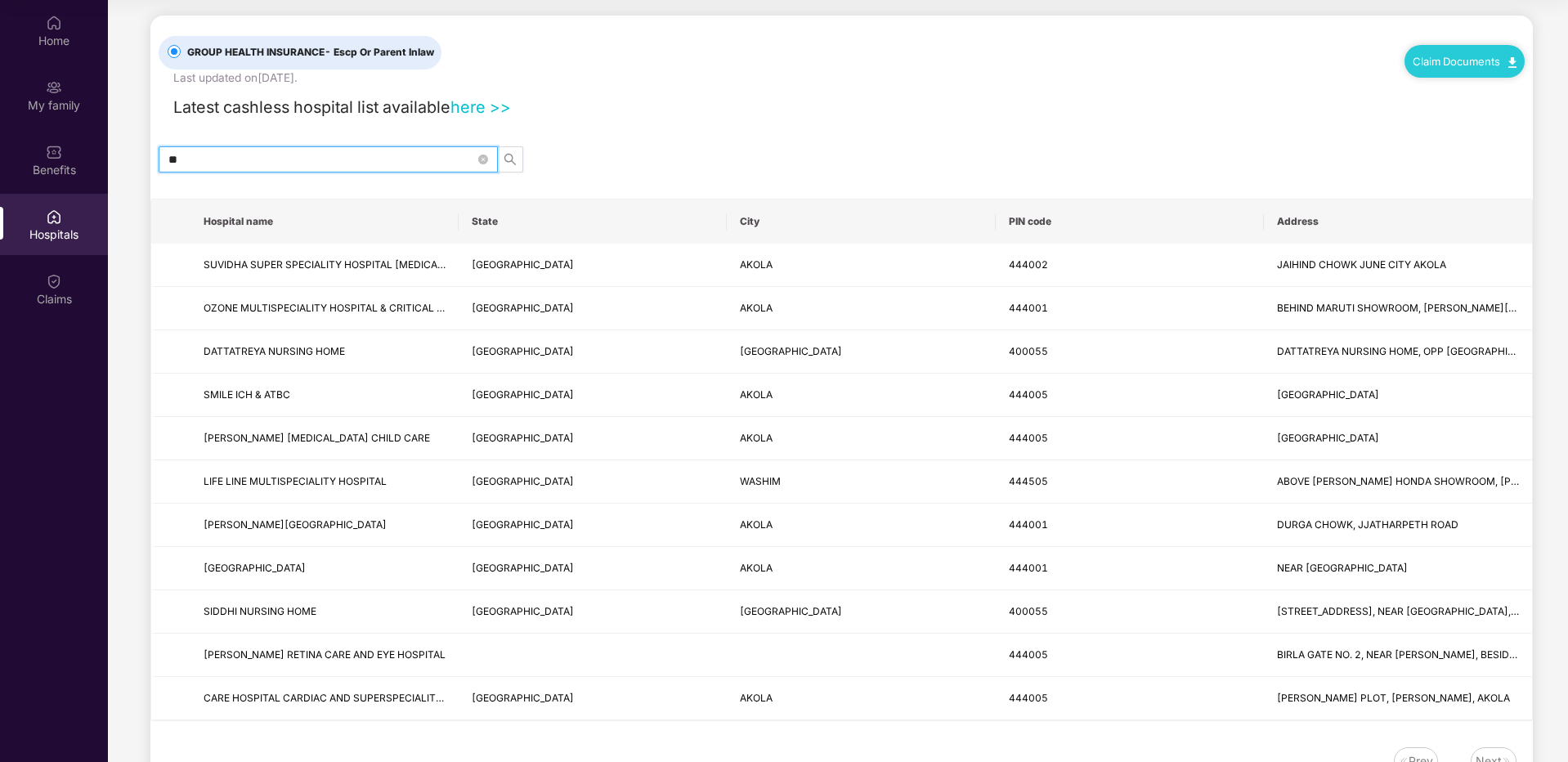
type input "*"
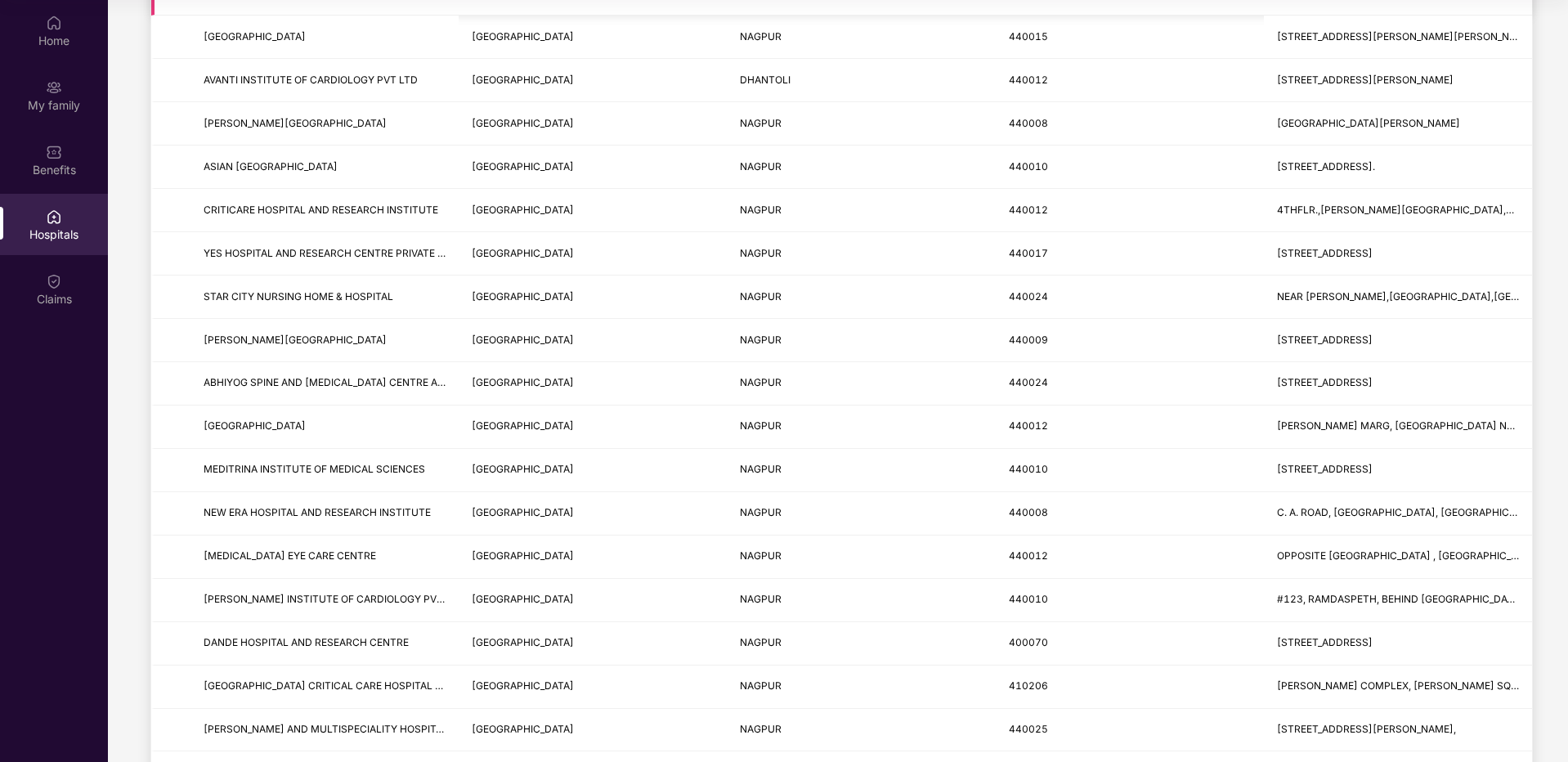
scroll to position [0, 0]
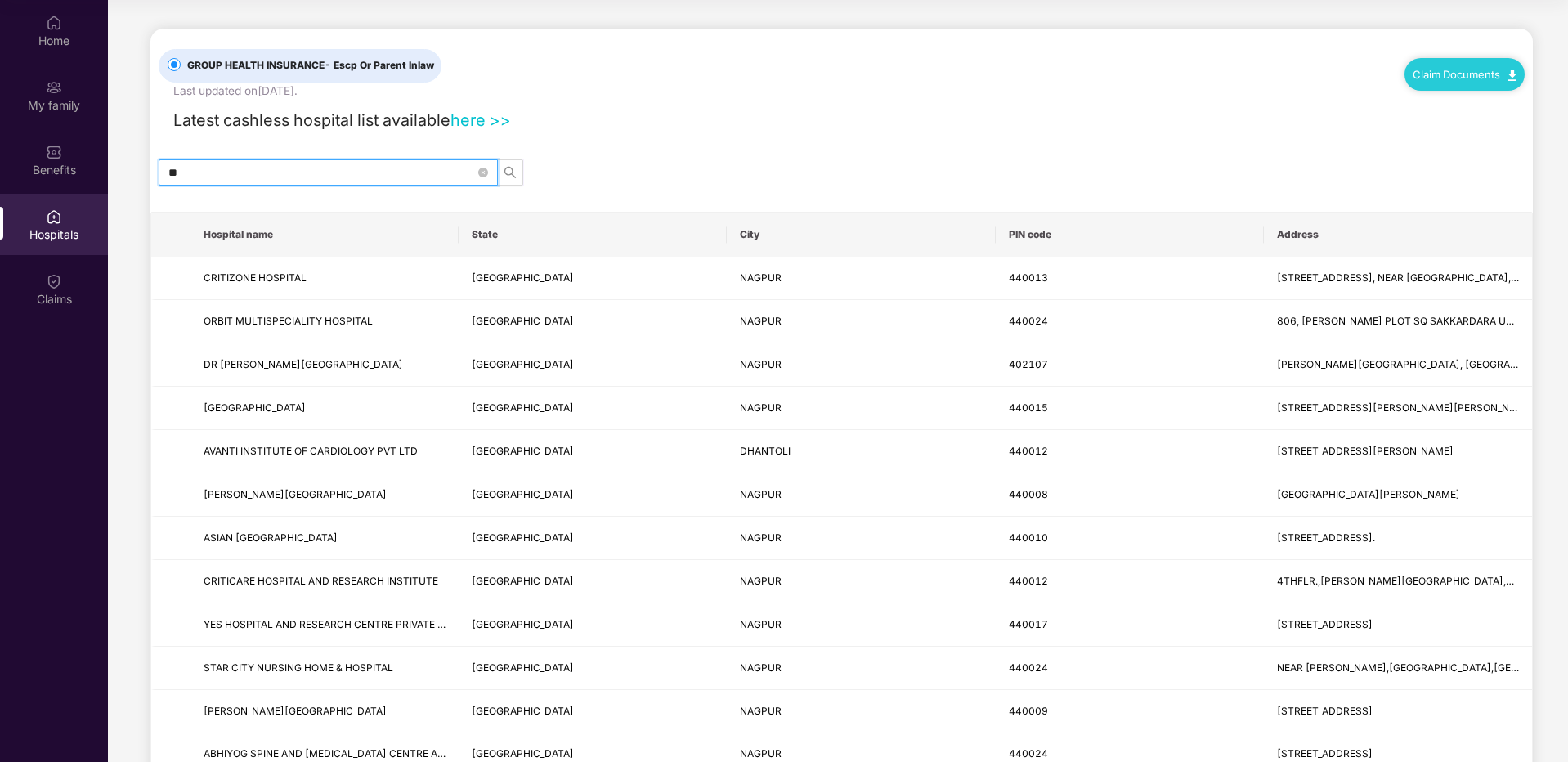
type input "*"
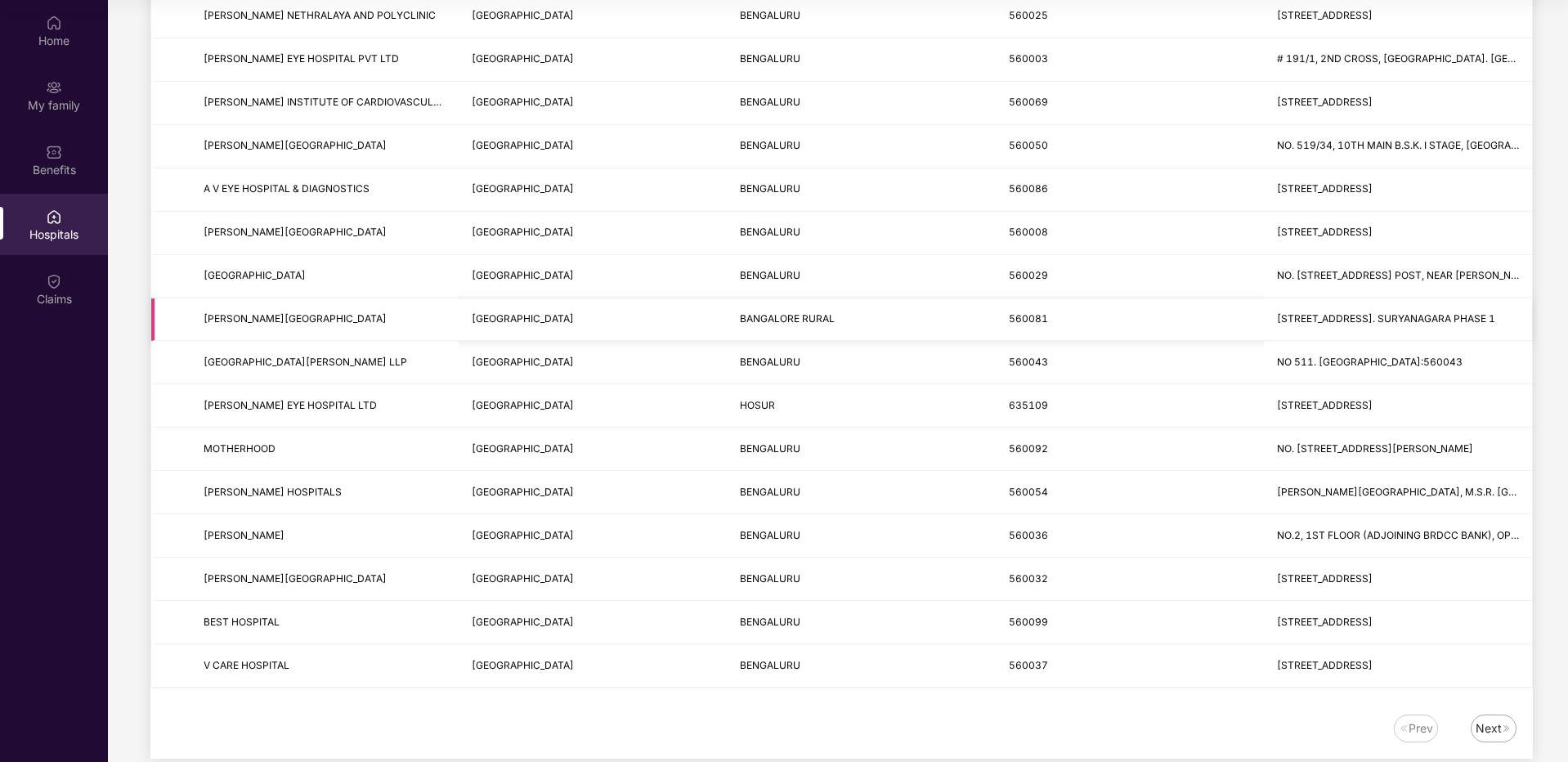
scroll to position [1738, 0]
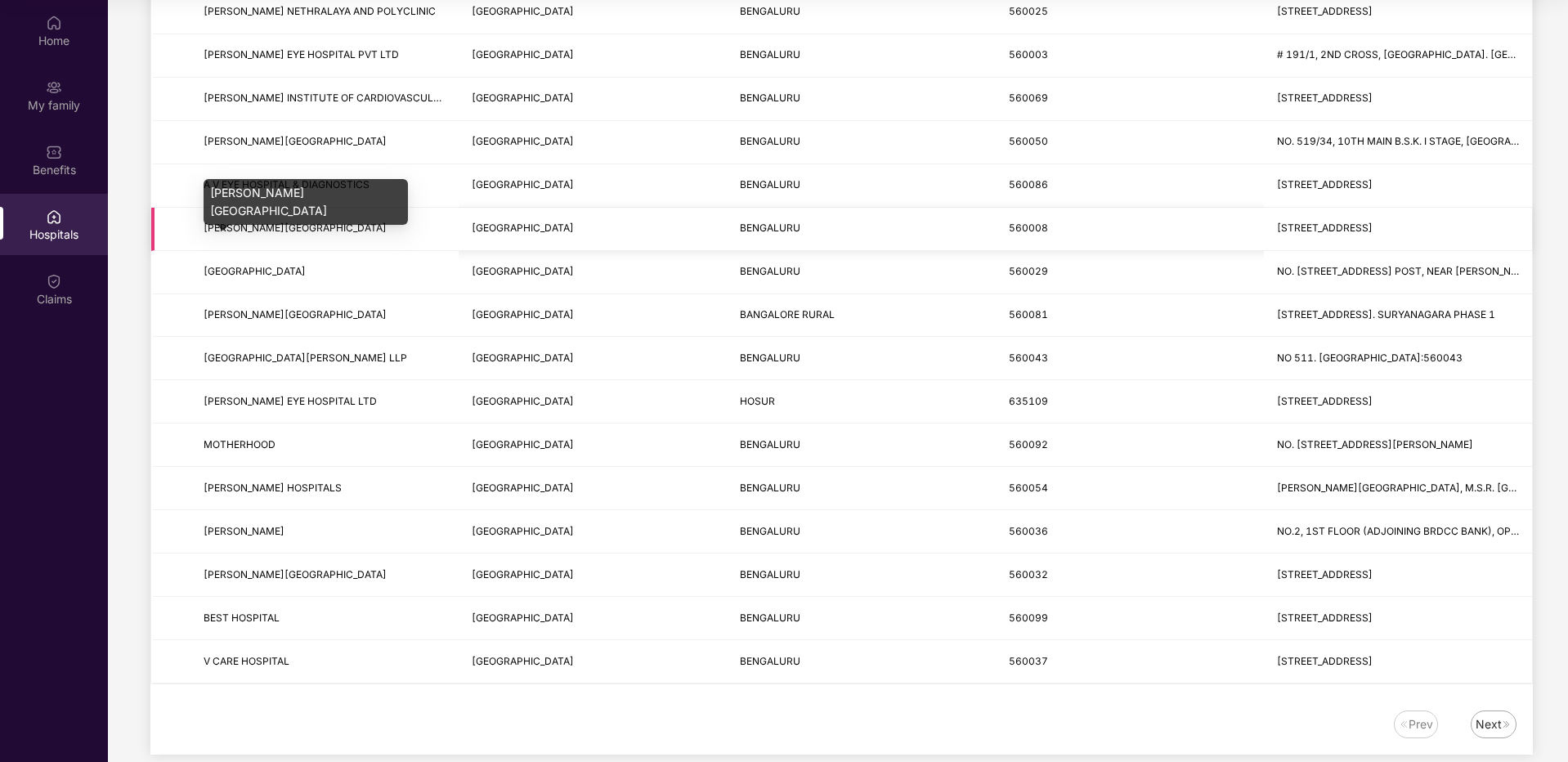
type input "*********"
click at [313, 226] on span "[PERSON_NAME][GEOGRAPHIC_DATA]" at bounding box center [295, 227] width 183 height 12
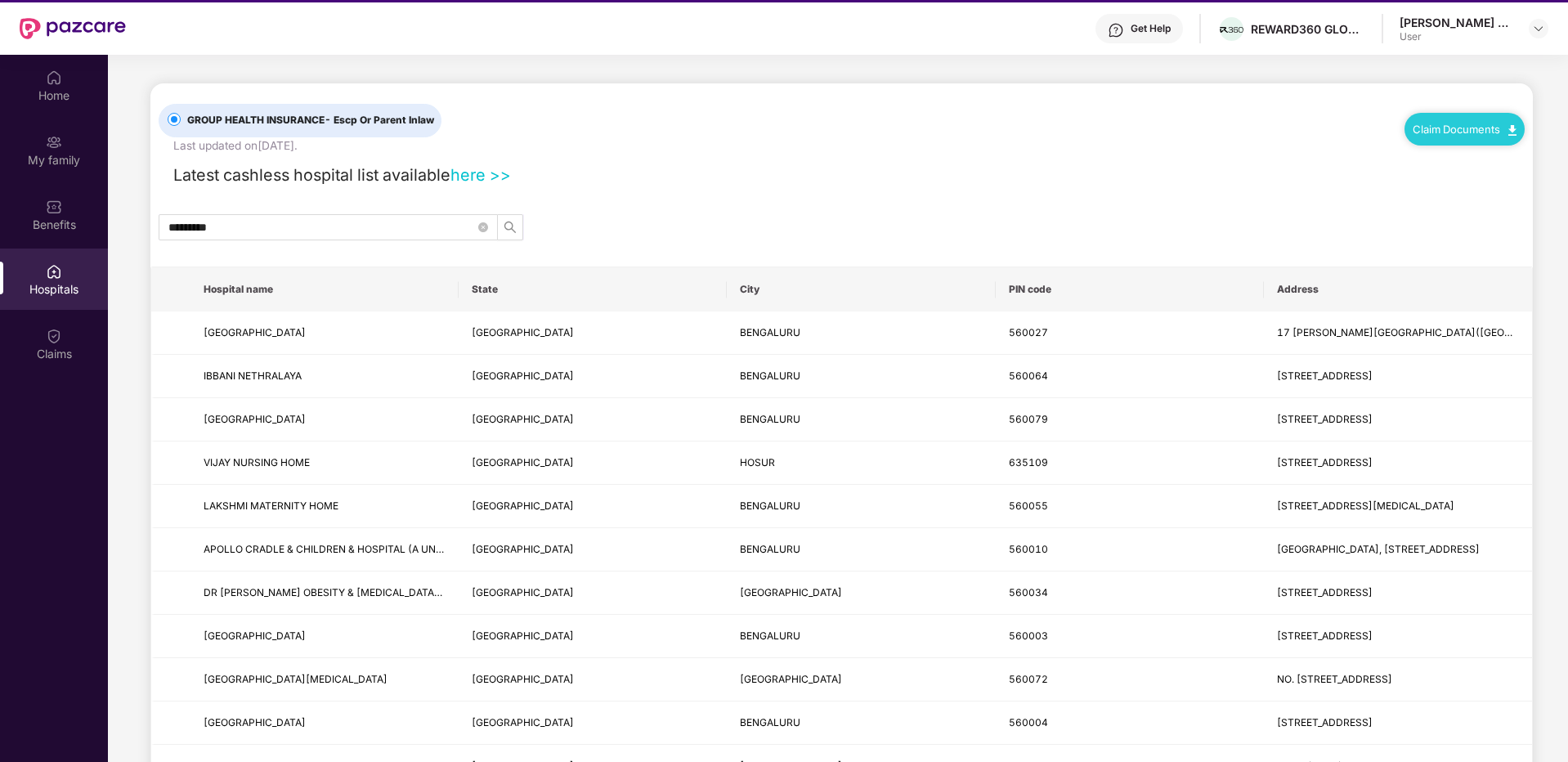
scroll to position [0, 0]
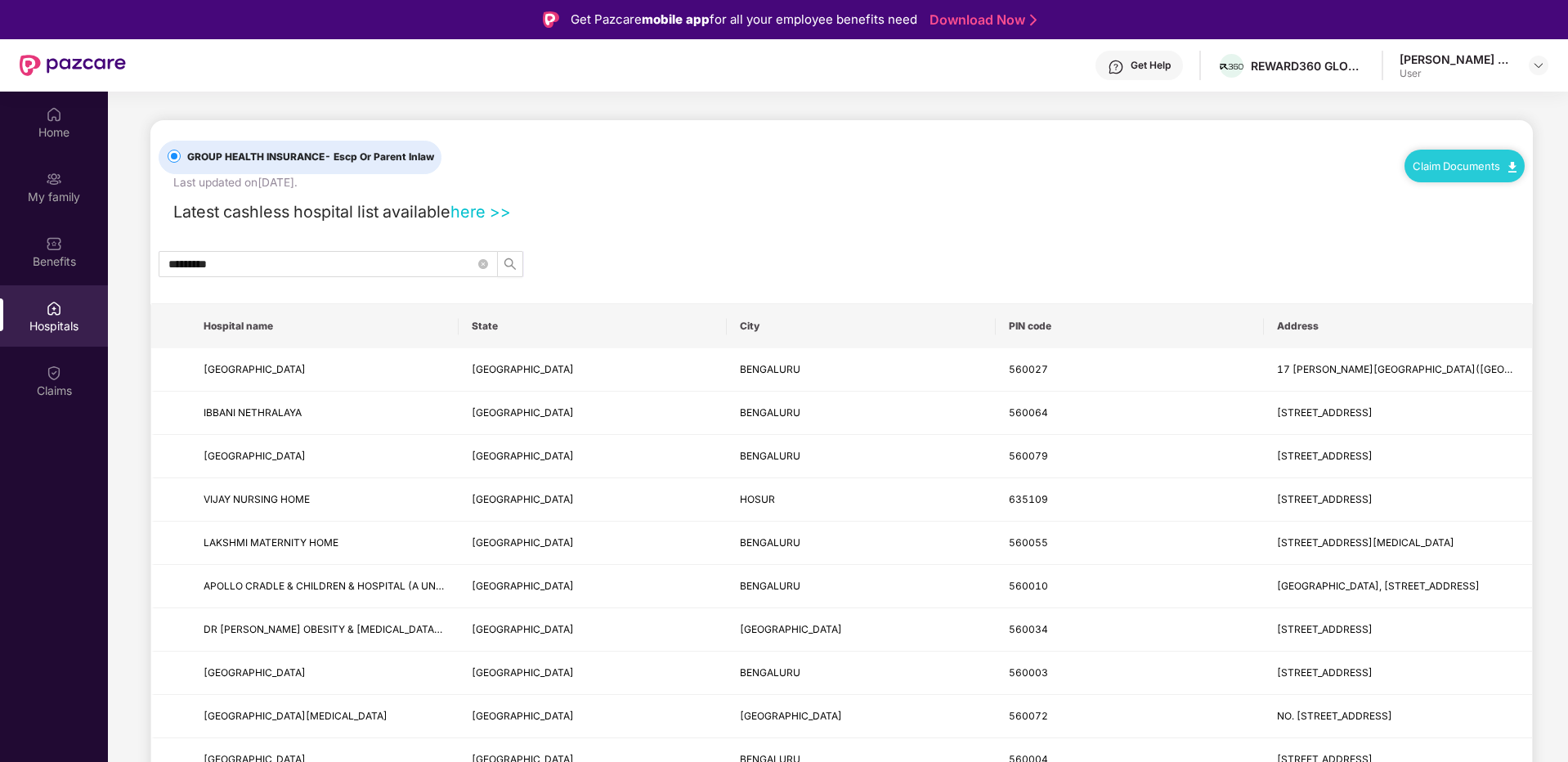
click at [1509, 67] on div "User" at bounding box center [1457, 73] width 115 height 13
click at [1510, 61] on img at bounding box center [1539, 65] width 13 height 13
click at [1408, 111] on div "Logout" at bounding box center [1461, 104] width 212 height 32
